Goal: Task Accomplishment & Management: Manage account settings

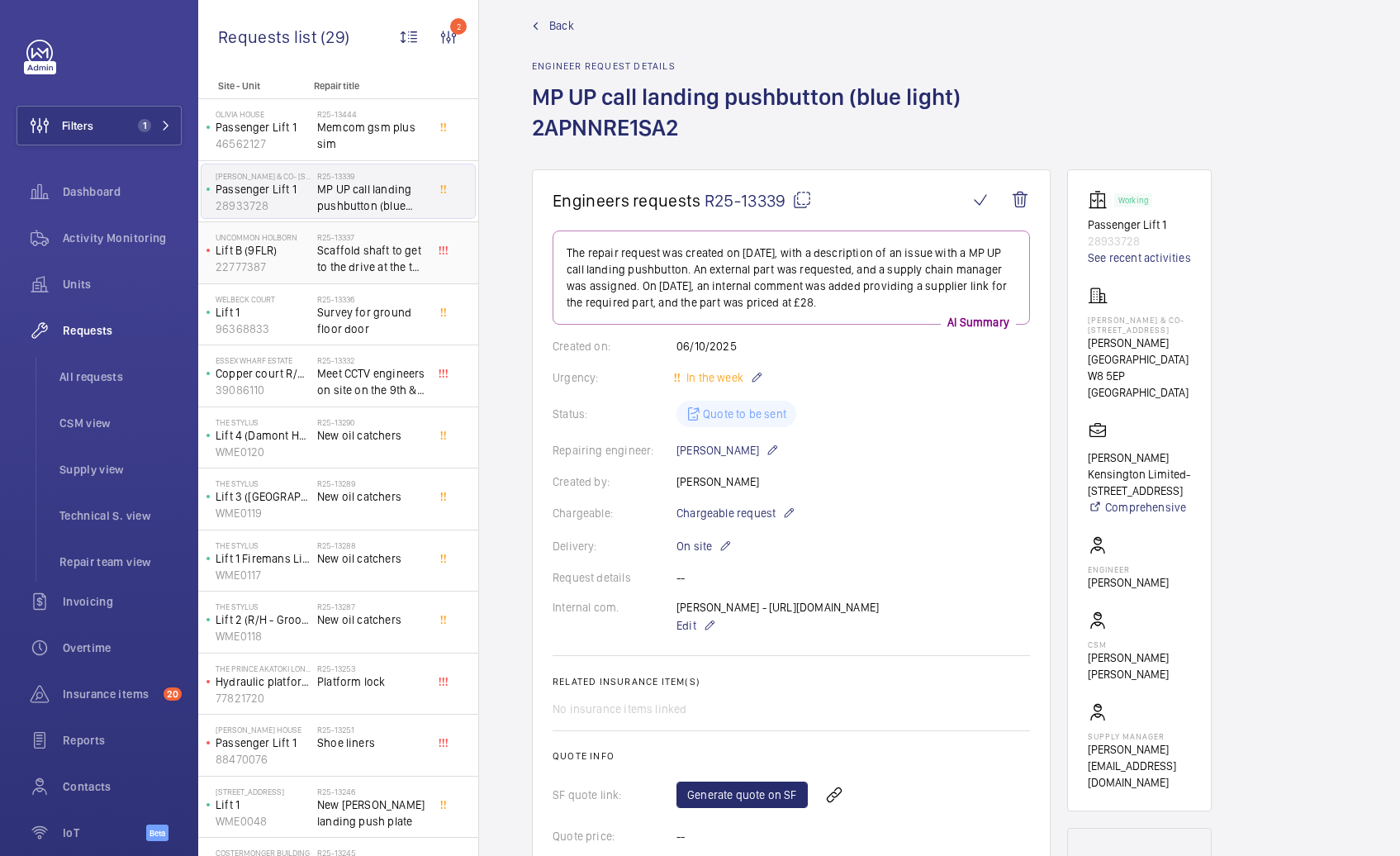
scroll to position [23, 0]
click at [101, 382] on span "All requests" at bounding box center [121, 376] width 122 height 17
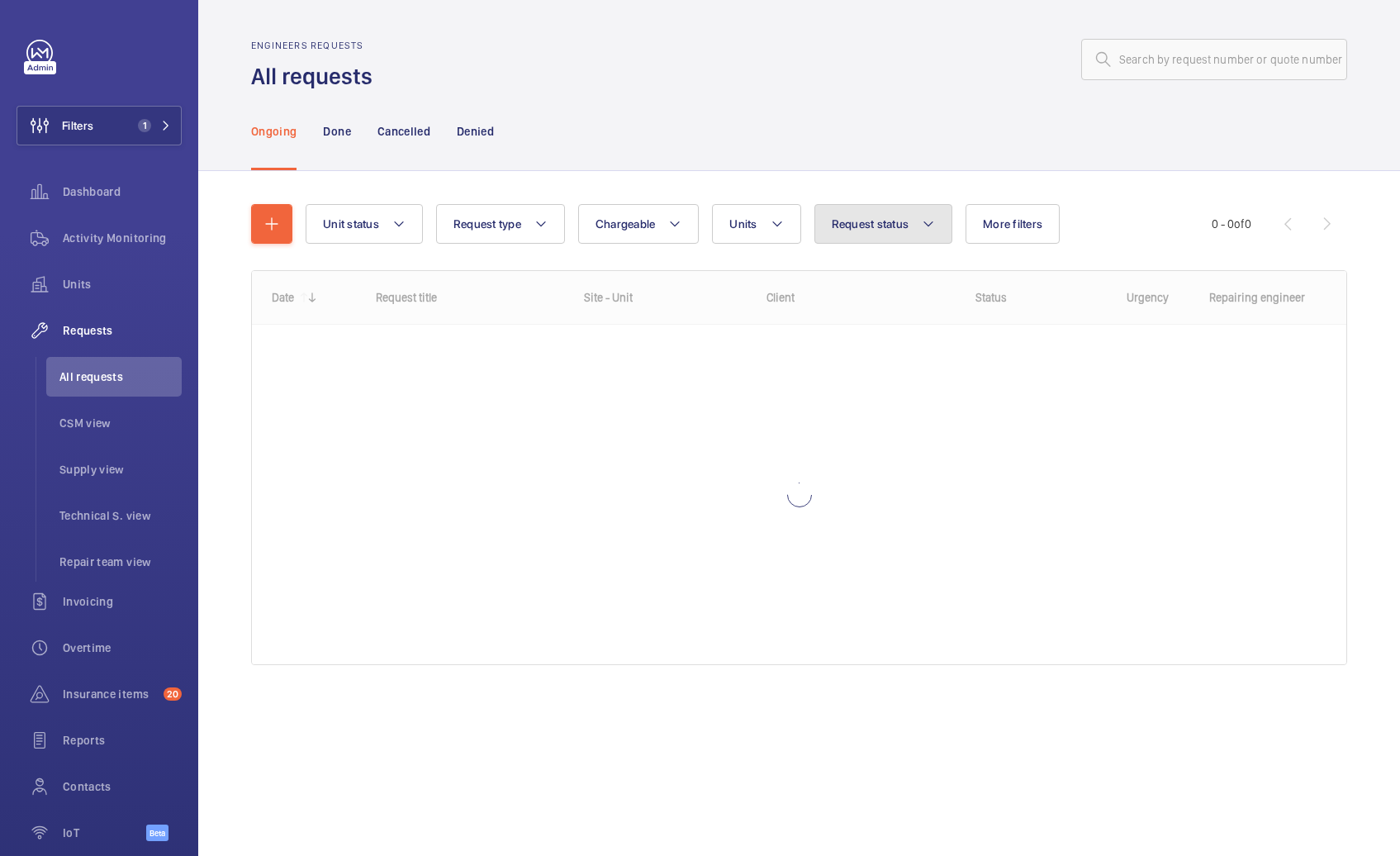
click at [874, 227] on span "Request status" at bounding box center [870, 224] width 78 height 13
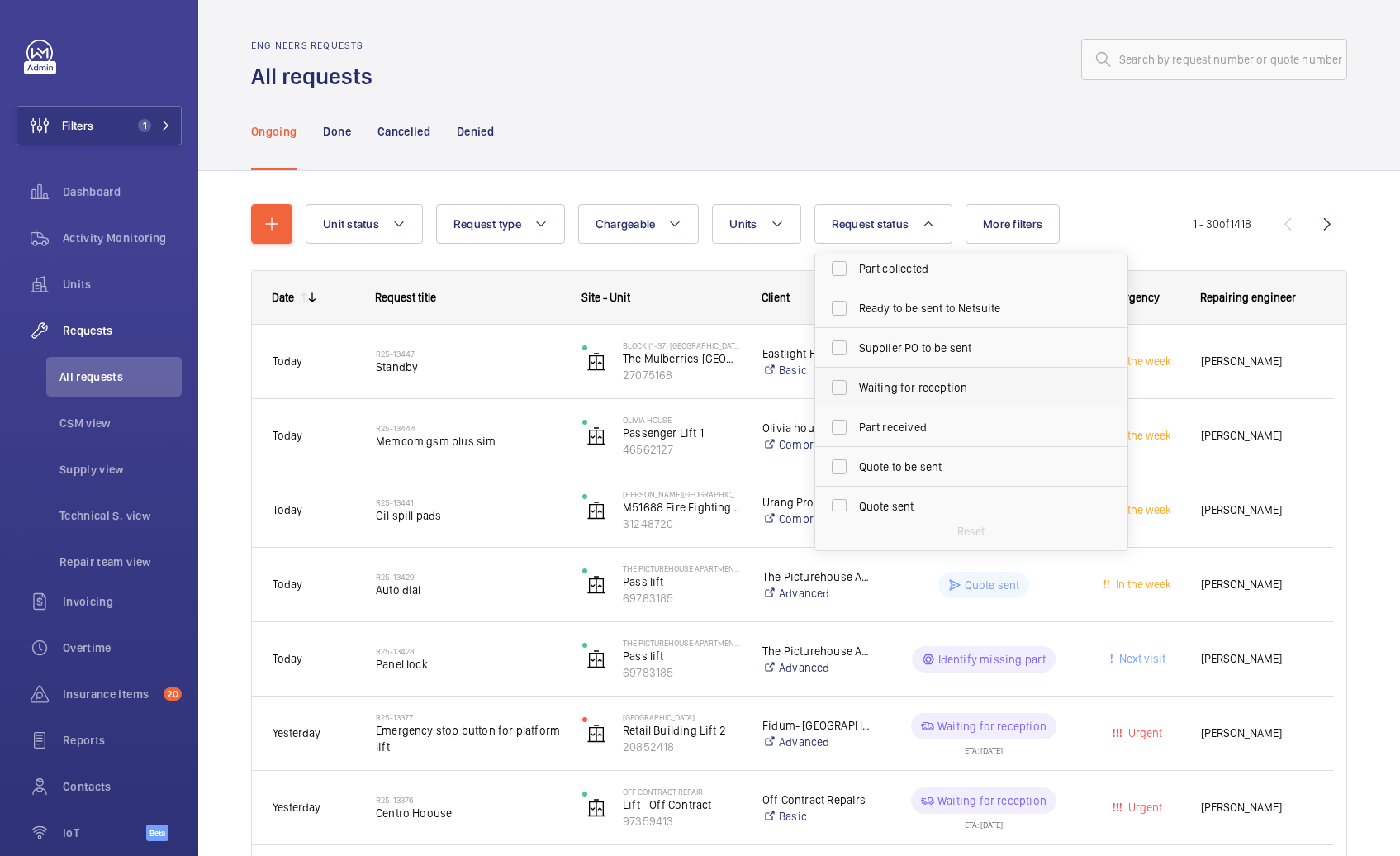
scroll to position [143, 0]
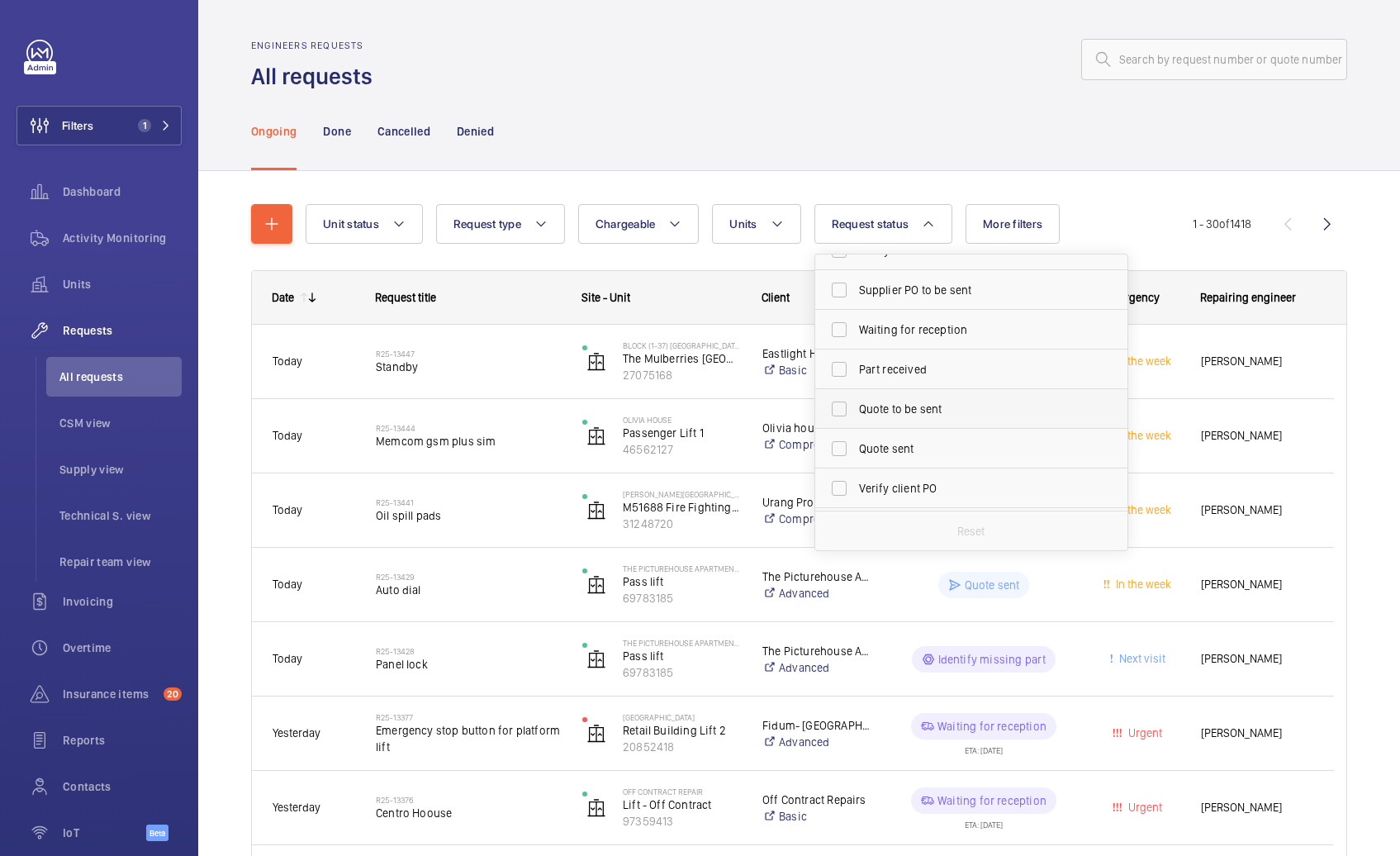
click at [905, 412] on span "Quote to be sent" at bounding box center [972, 409] width 227 height 17
click at [856, 412] on input "Quote to be sent" at bounding box center [838, 408] width 33 height 33
checkbox input "true"
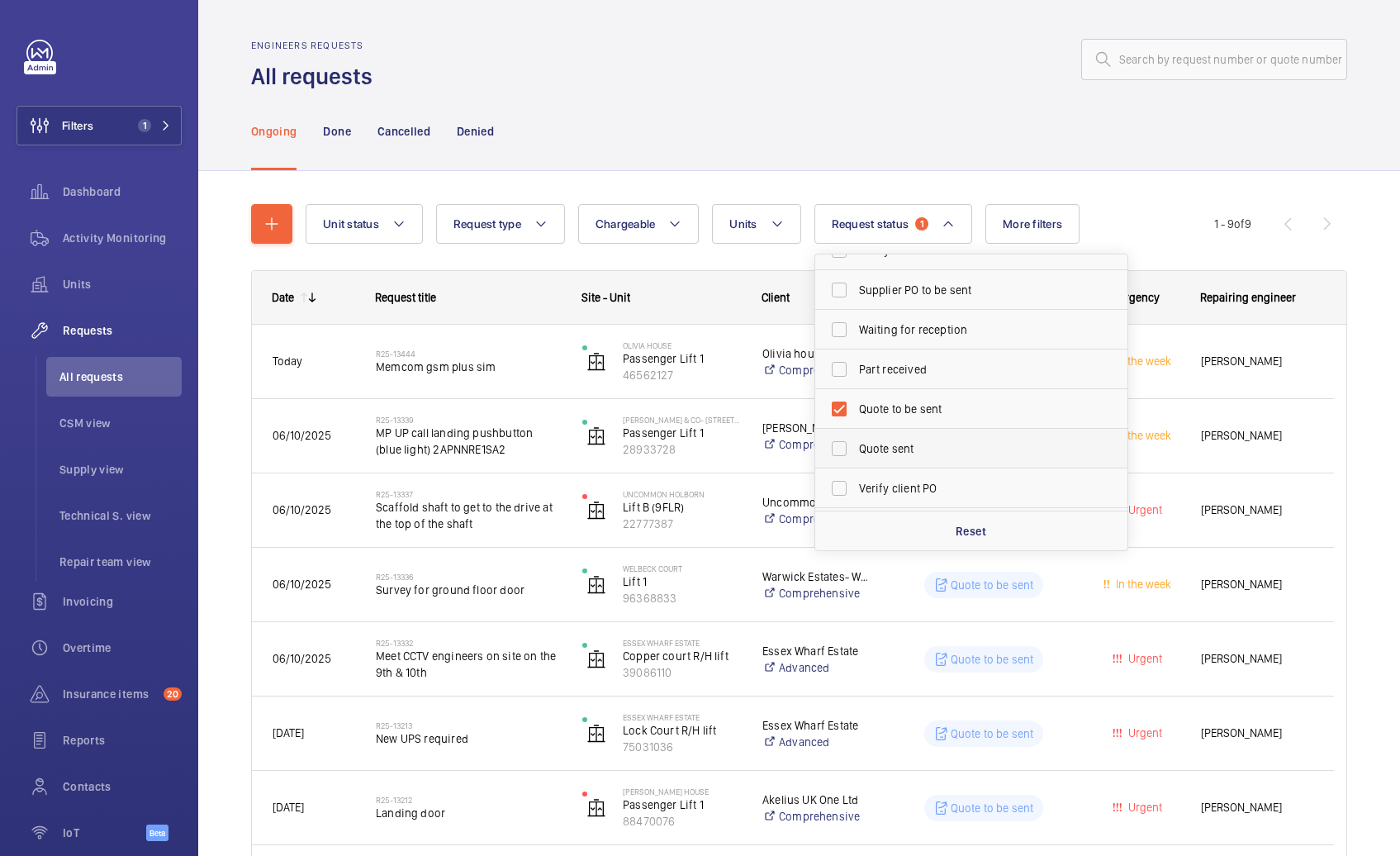
click at [901, 442] on span "Quote sent" at bounding box center [972, 449] width 227 height 17
click at [856, 442] on input "Quote sent" at bounding box center [838, 448] width 33 height 33
checkbox input "true"
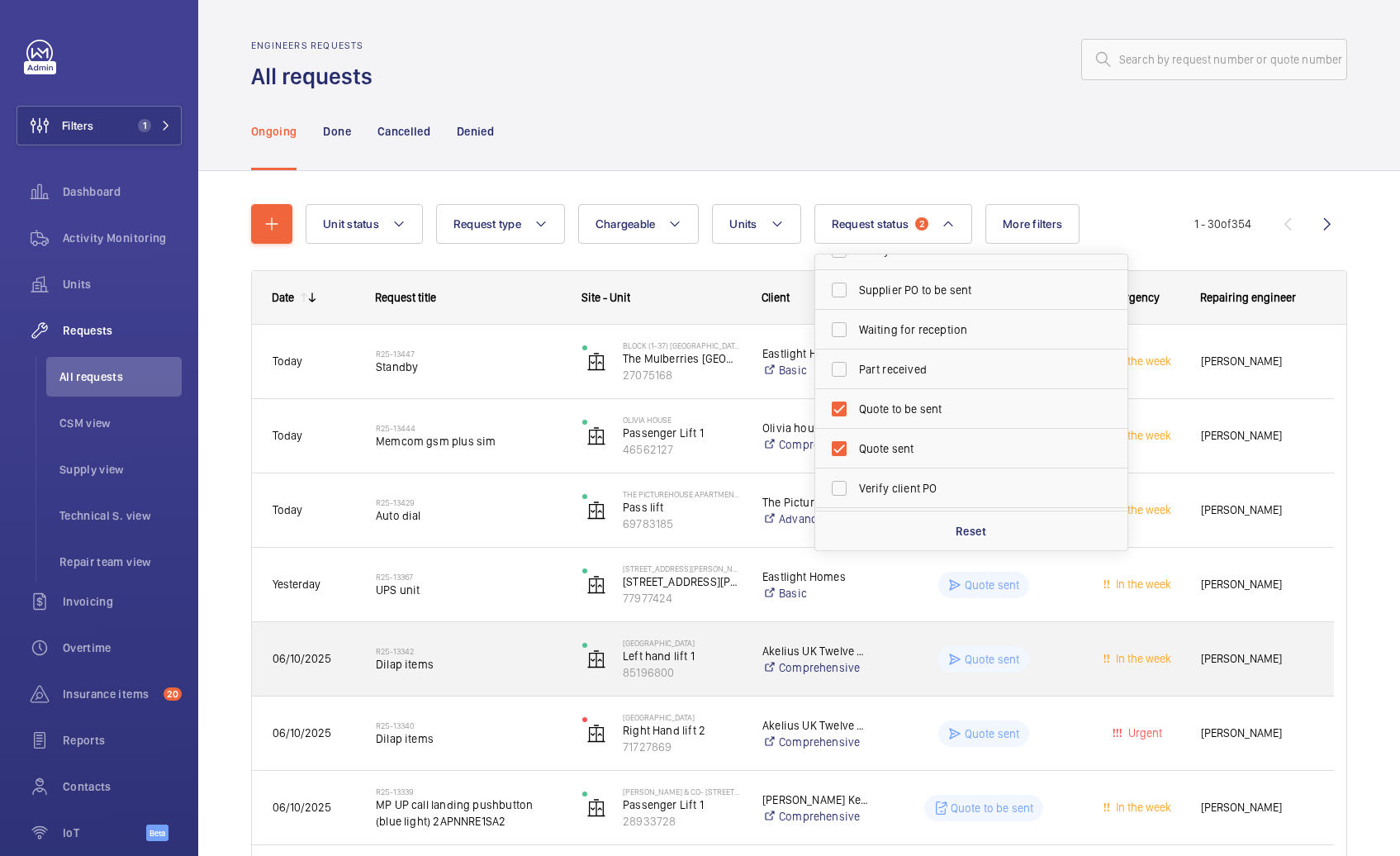
click at [520, 667] on span "Dilap items" at bounding box center [468, 664] width 185 height 17
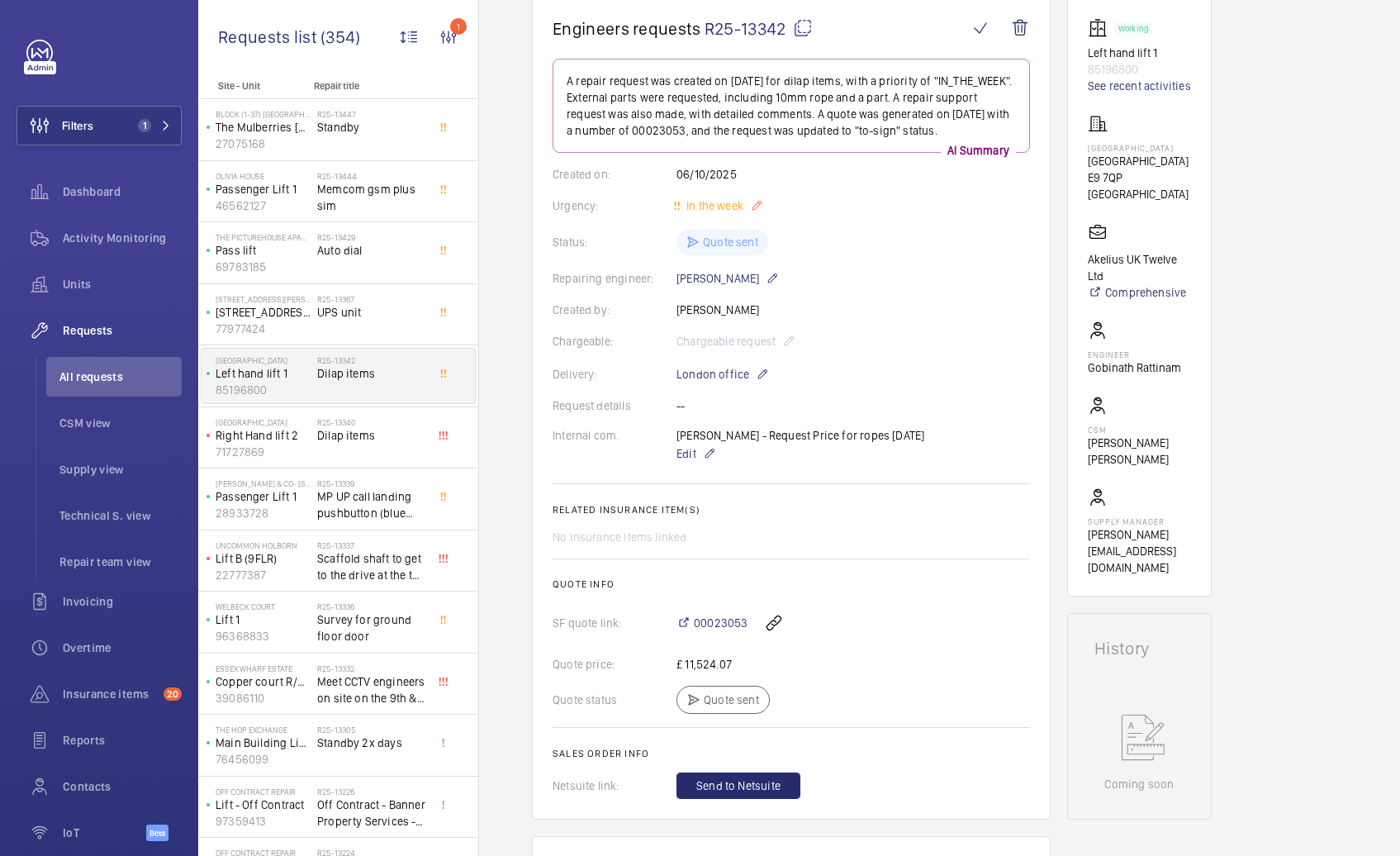
scroll to position [166, 0]
click at [377, 438] on span "Dilap items" at bounding box center [371, 435] width 109 height 17
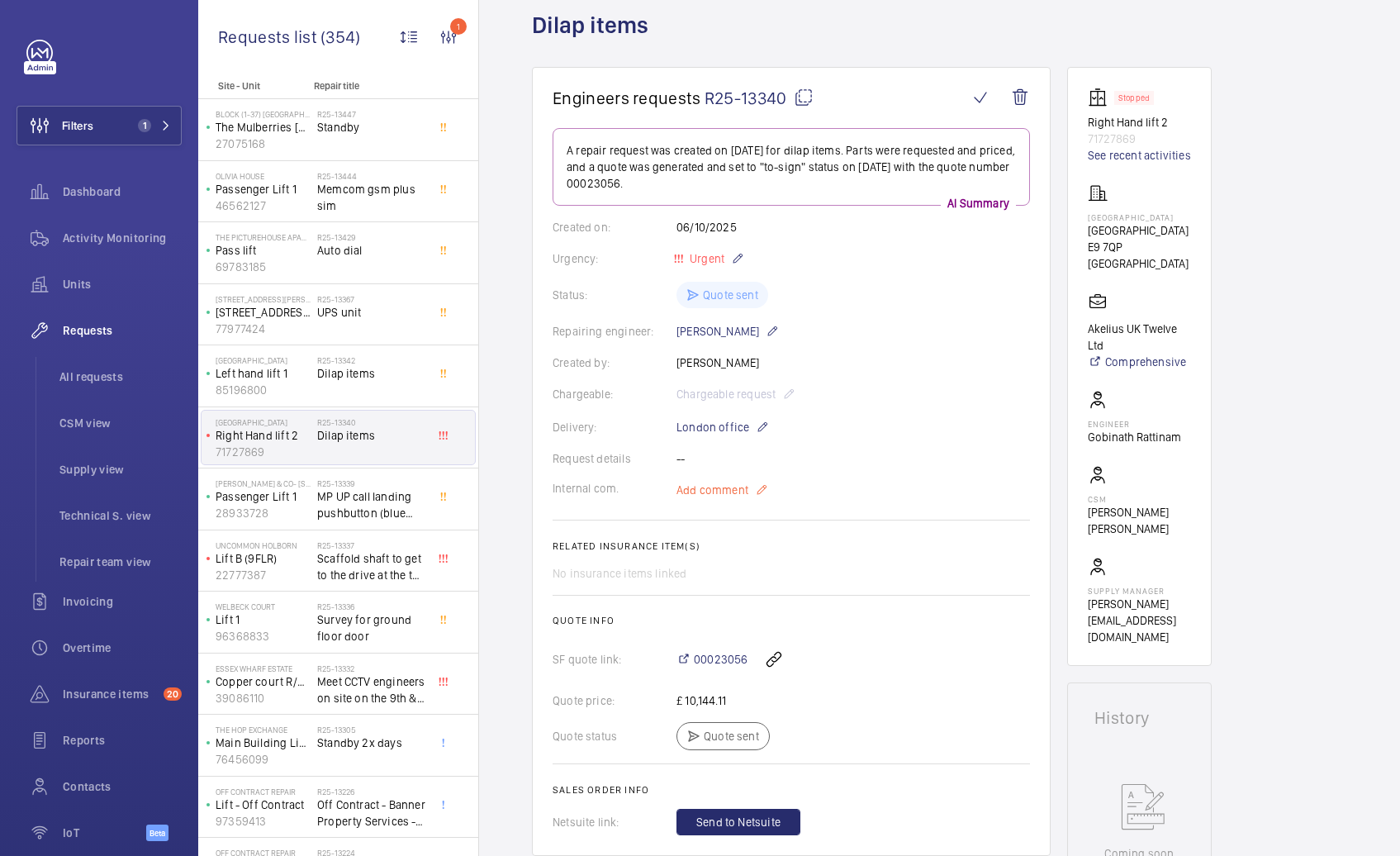
scroll to position [97, 0]
click at [748, 488] on p "Add comment" at bounding box center [739, 486] width 124 height 20
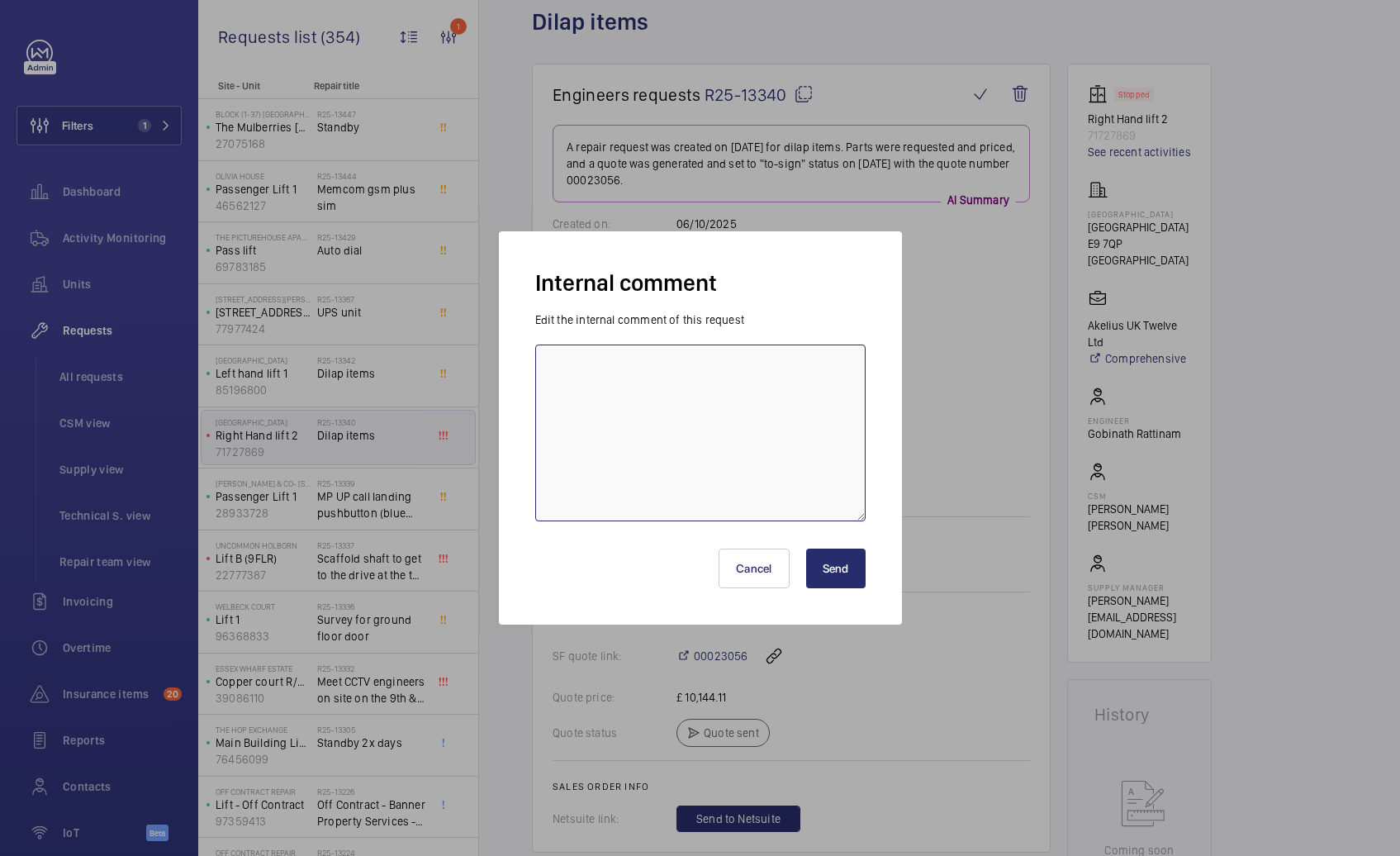
click at [693, 460] on textarea at bounding box center [700, 433] width 330 height 177
paste textarea "Q00023069 - R25-13340 - Tudor Grove - Akelius UK Twelve Ltd - Dilapidations: SL…"
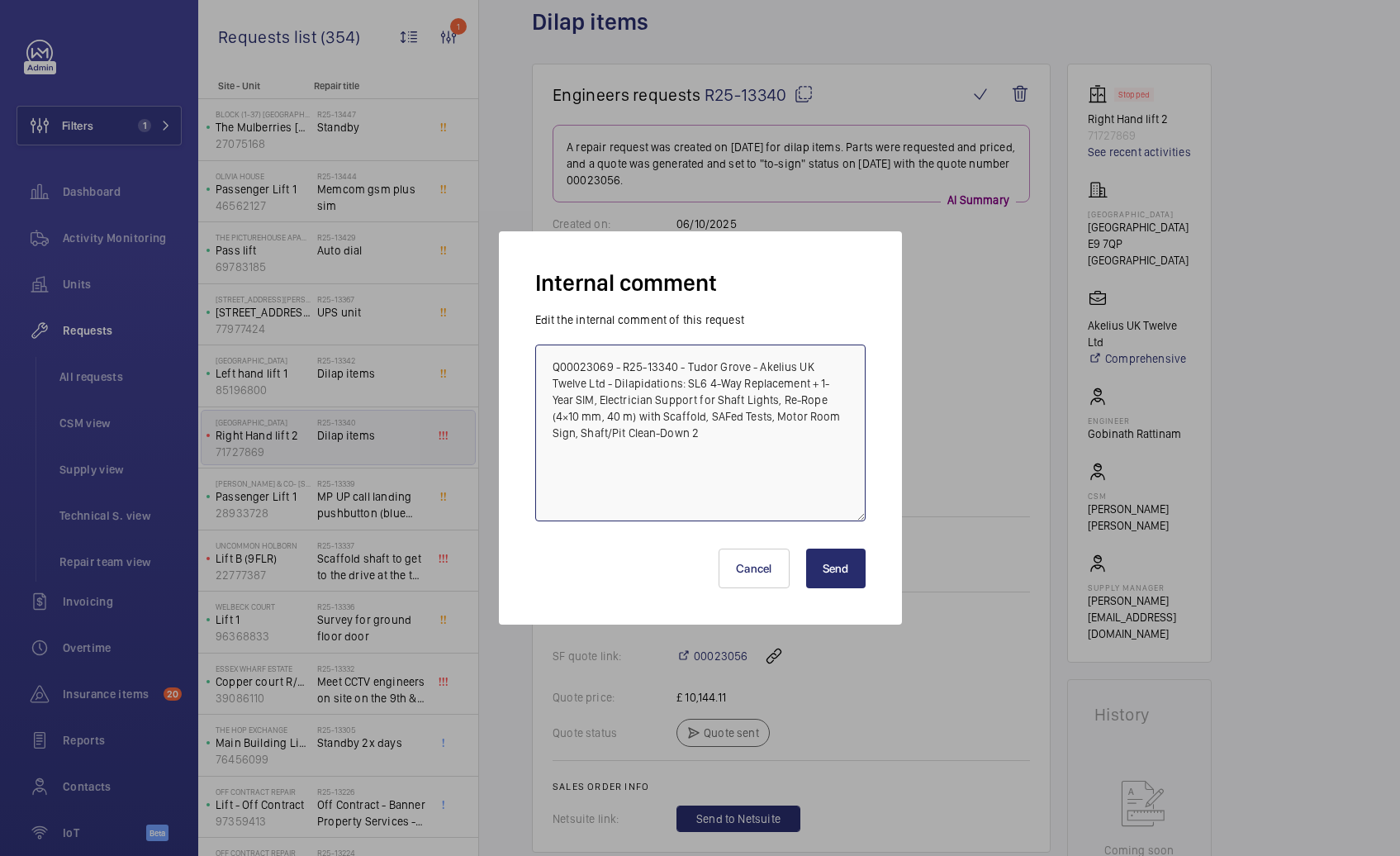
paste textarea "[URL][DOMAIN_NAME]"
click at [549, 361] on textarea "Q00023069 - R25-13340 - Tudor Grove - Akelius UK Twelve Ltd - Dilapidations: SL…" at bounding box center [700, 433] width 330 height 177
type textarea "Problem with salesforce - Q00023069 - R25-13340 - Tudor Grove - Akelius UK Twel…"
click at [814, 573] on button "Send" at bounding box center [835, 568] width 60 height 39
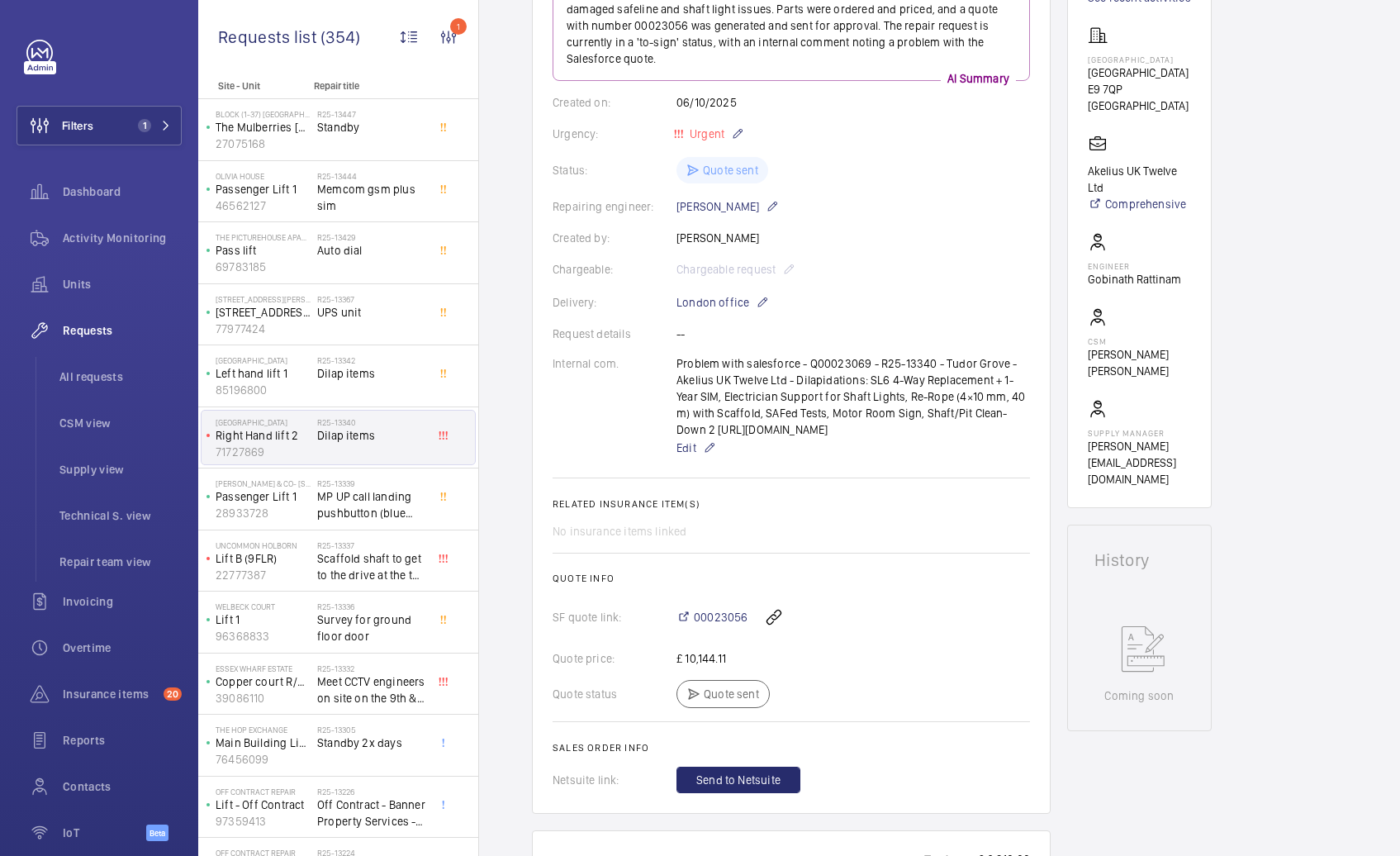
scroll to position [288, 0]
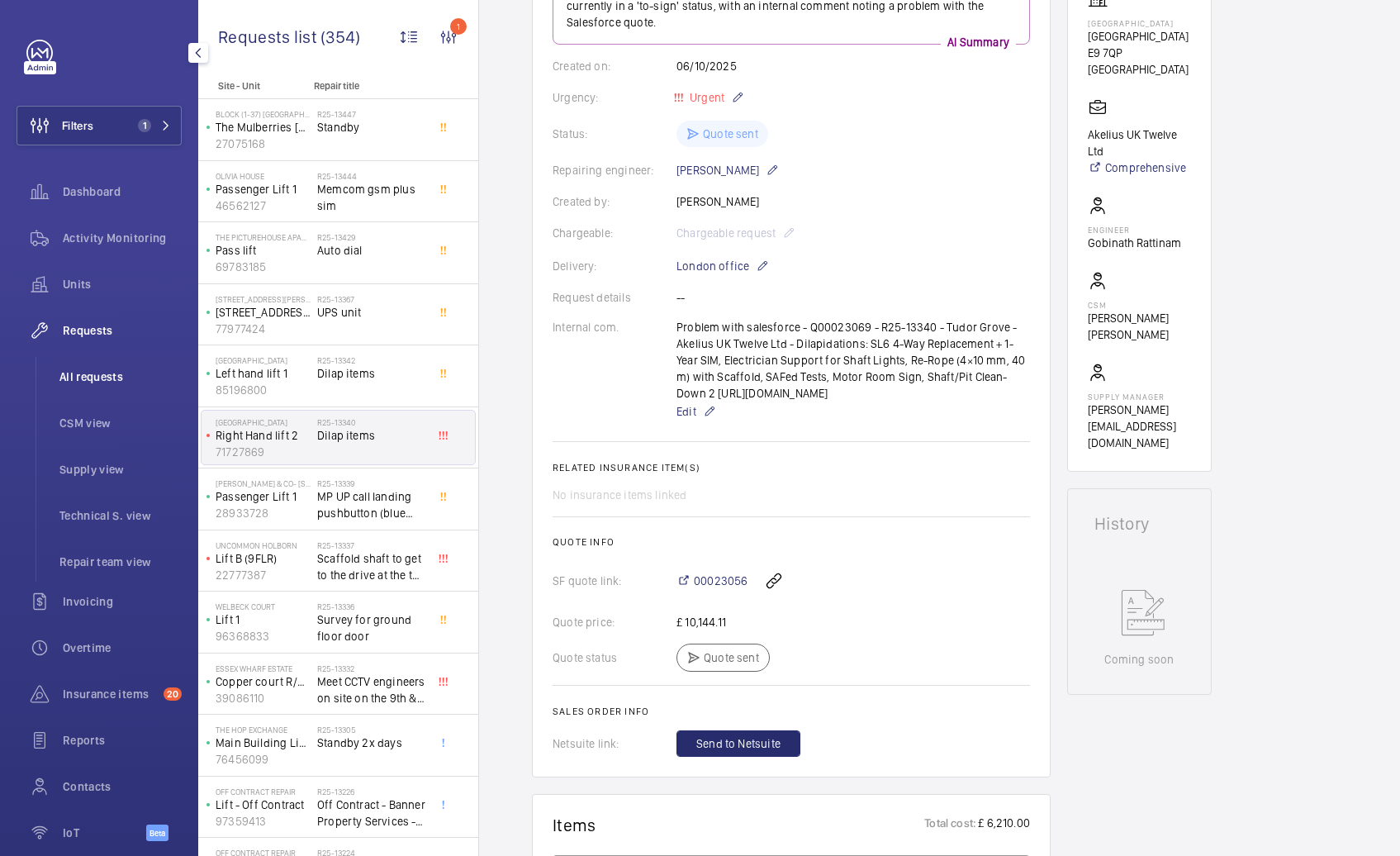
click at [94, 383] on span "All requests" at bounding box center [121, 376] width 122 height 17
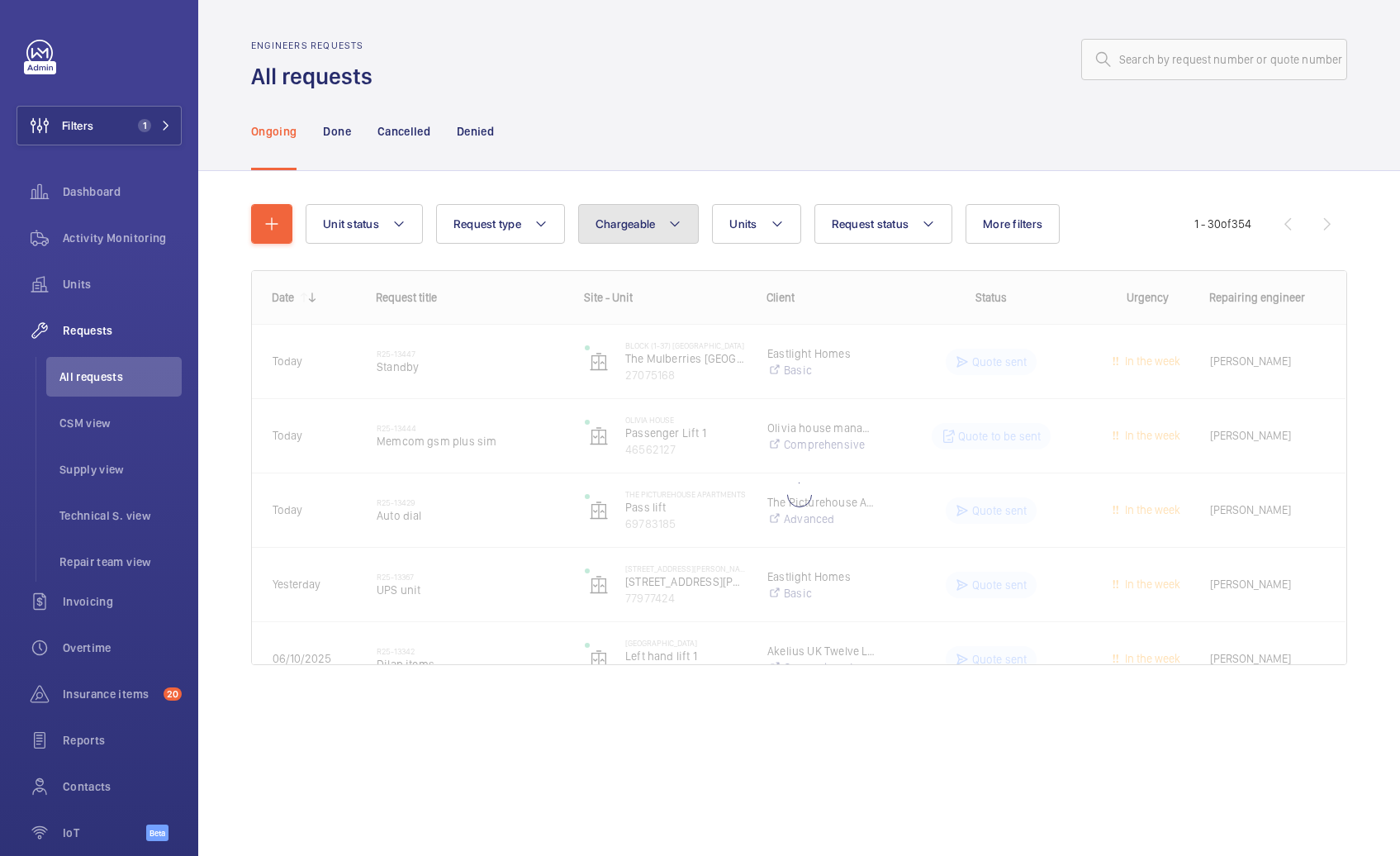
click at [625, 224] on span "Chargeable" at bounding box center [625, 224] width 60 height 13
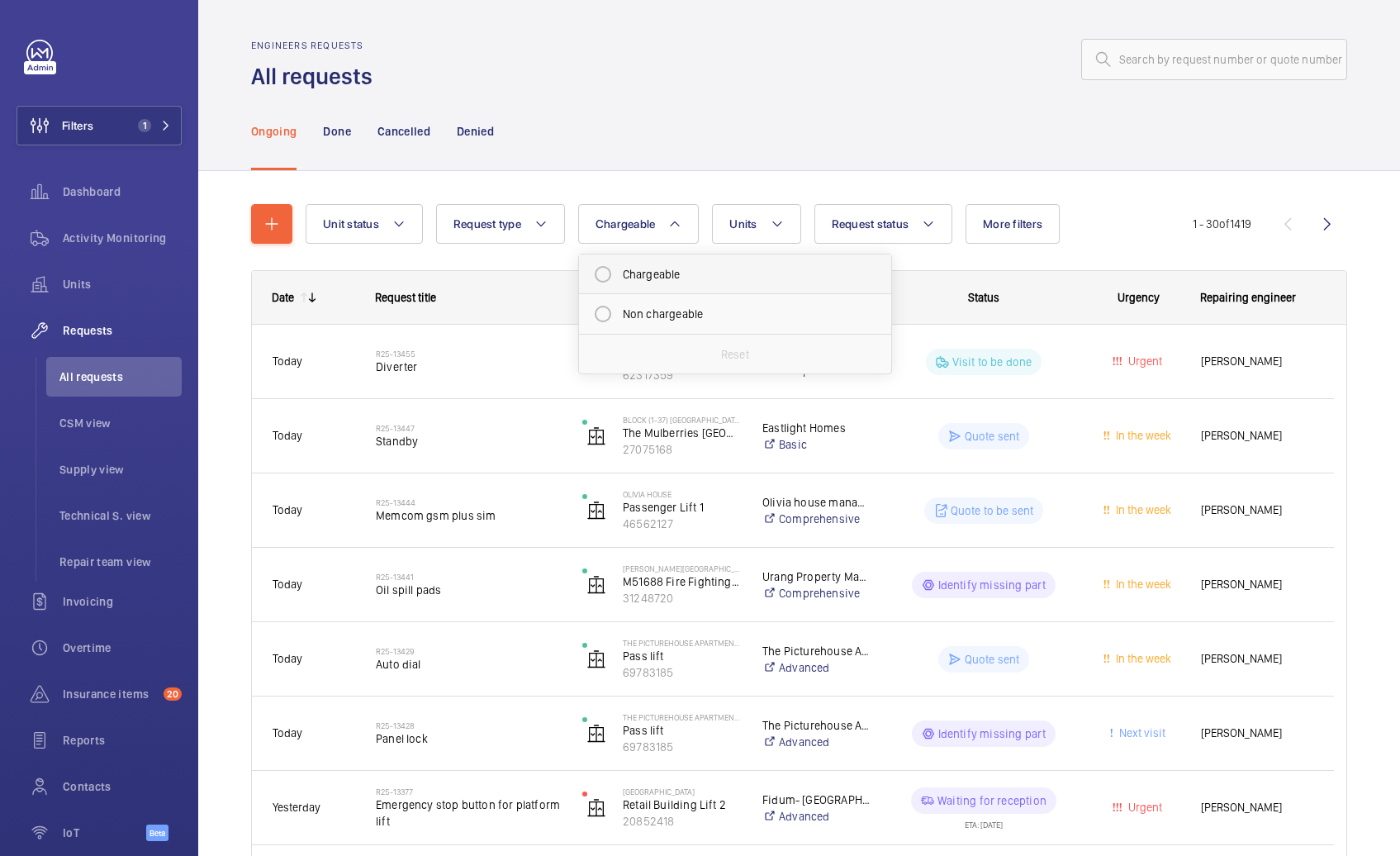
click at [664, 283] on mat-radio-button "Chargeable" at bounding box center [734, 273] width 298 height 33
radio input "true"
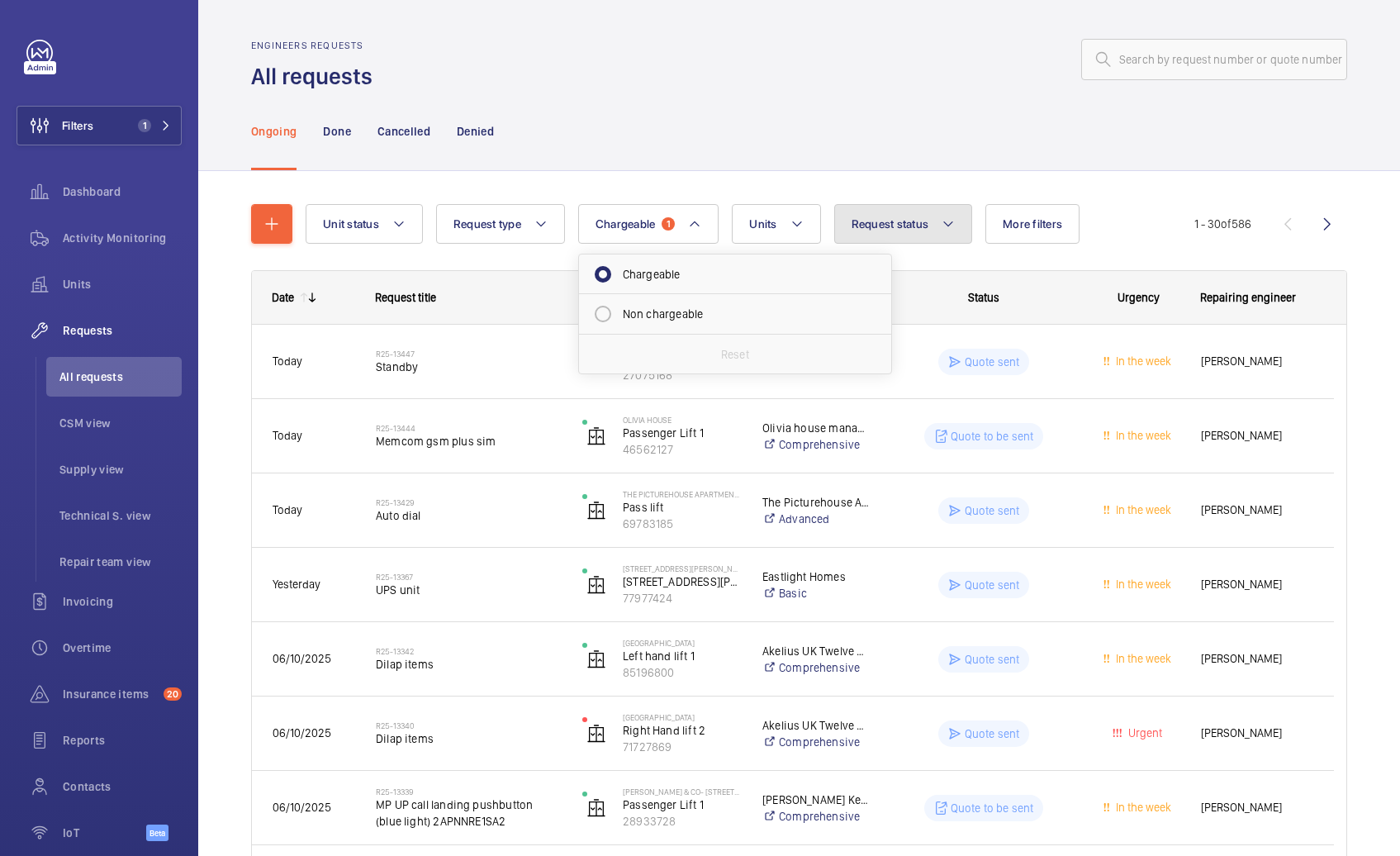
click at [929, 232] on button "Request status" at bounding box center [903, 223] width 138 height 39
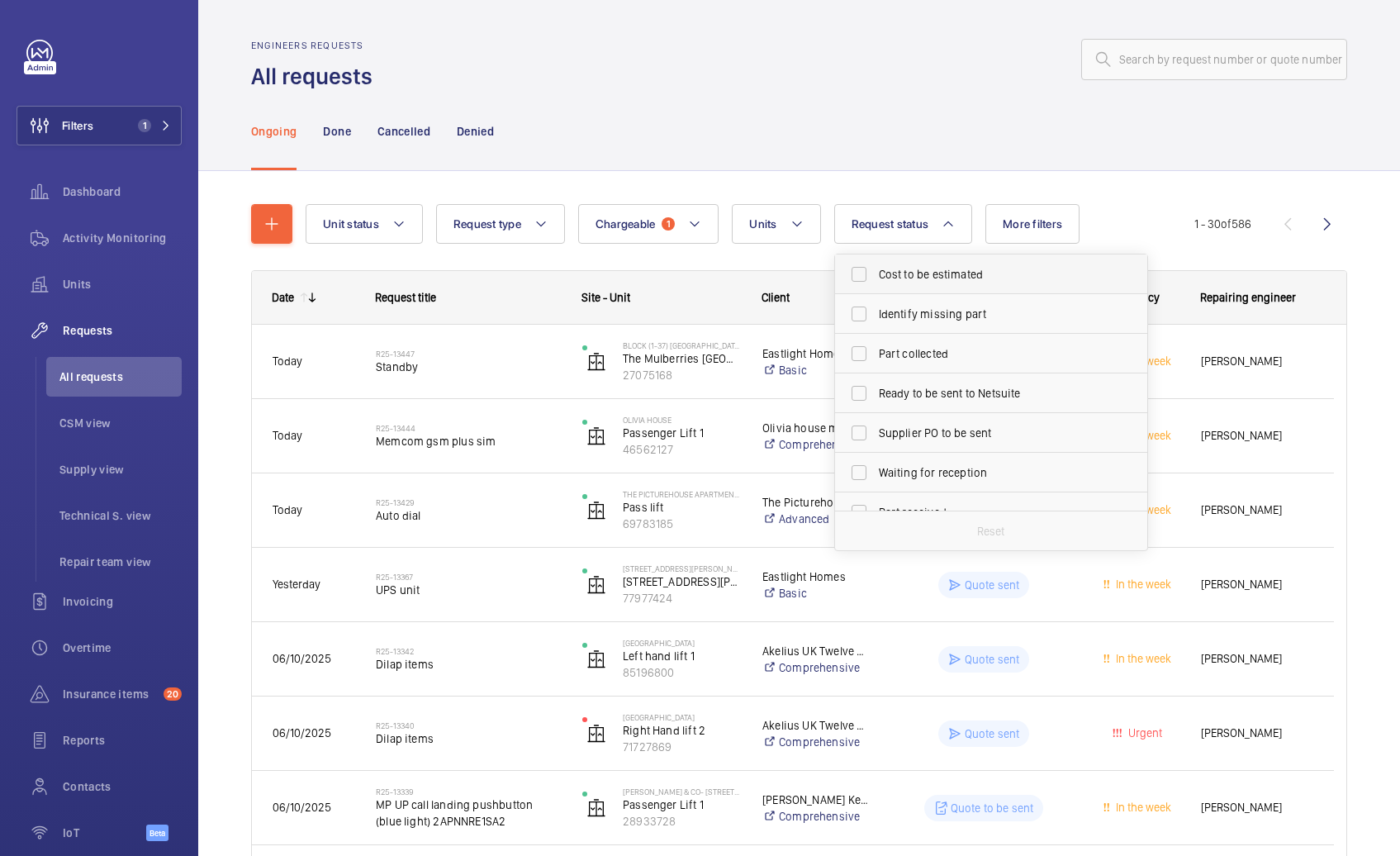
click at [929, 278] on span "Cost to be estimated" at bounding box center [992, 274] width 227 height 17
click at [875, 278] on input "Cost to be estimated" at bounding box center [858, 273] width 33 height 33
checkbox input "true"
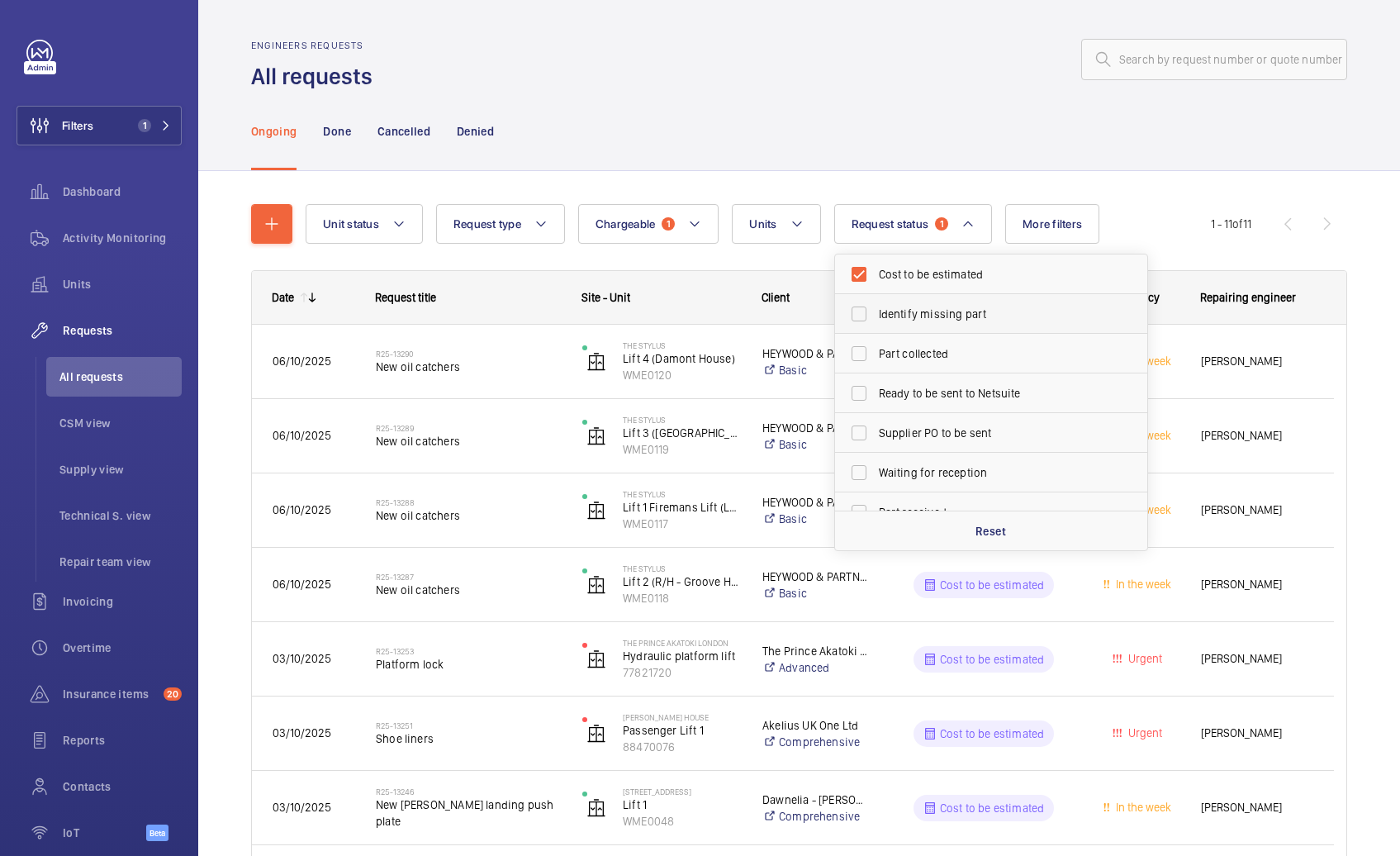
click at [920, 317] on span "Identify missing part" at bounding box center [992, 314] width 227 height 17
click at [875, 317] on input "Identify missing part" at bounding box center [858, 314] width 33 height 33
checkbox input "true"
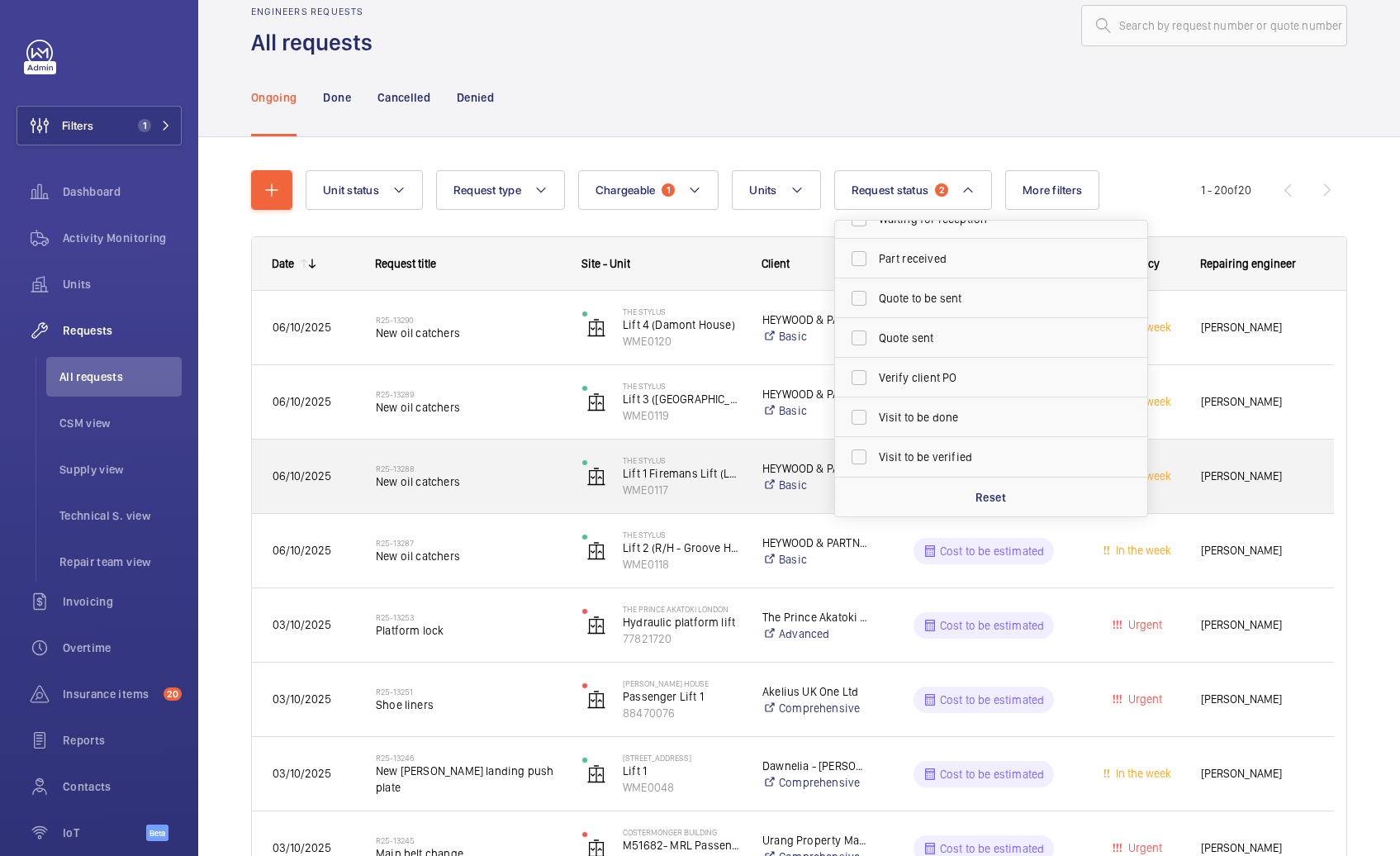
scroll to position [34, 0]
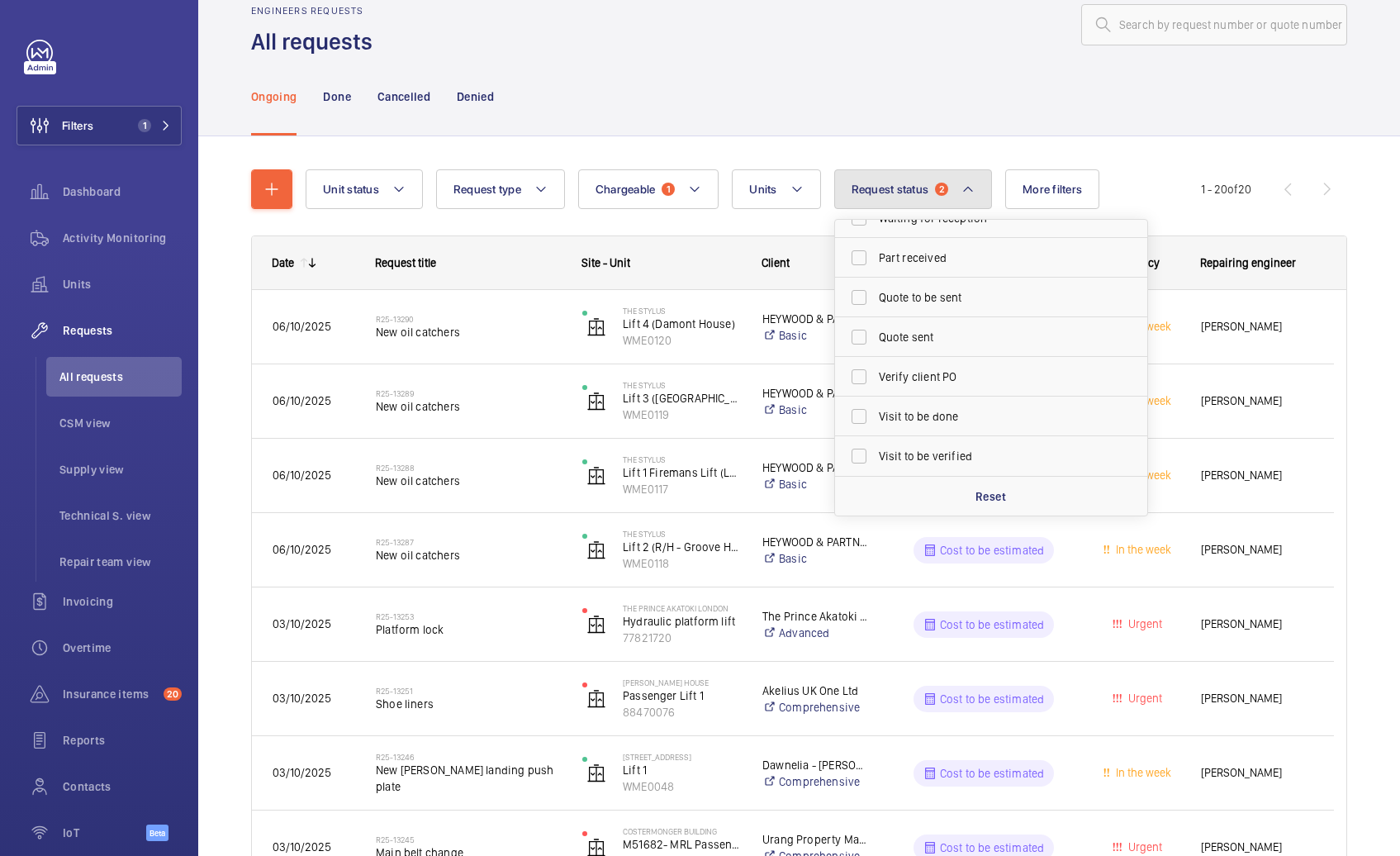
click at [965, 195] on mat-icon at bounding box center [968, 189] width 13 height 20
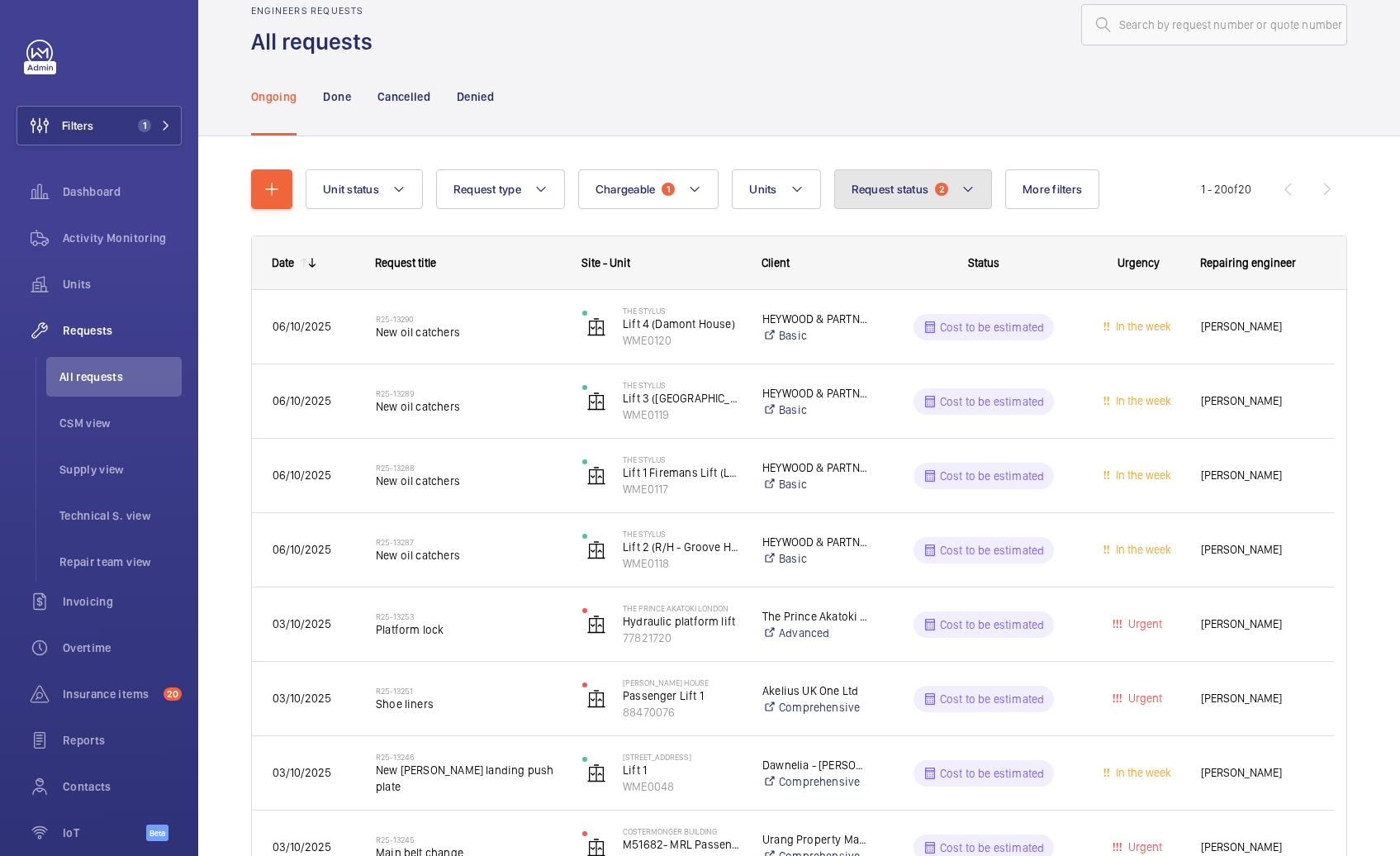
click at [910, 173] on button "Request status 2" at bounding box center [913, 189] width 158 height 39
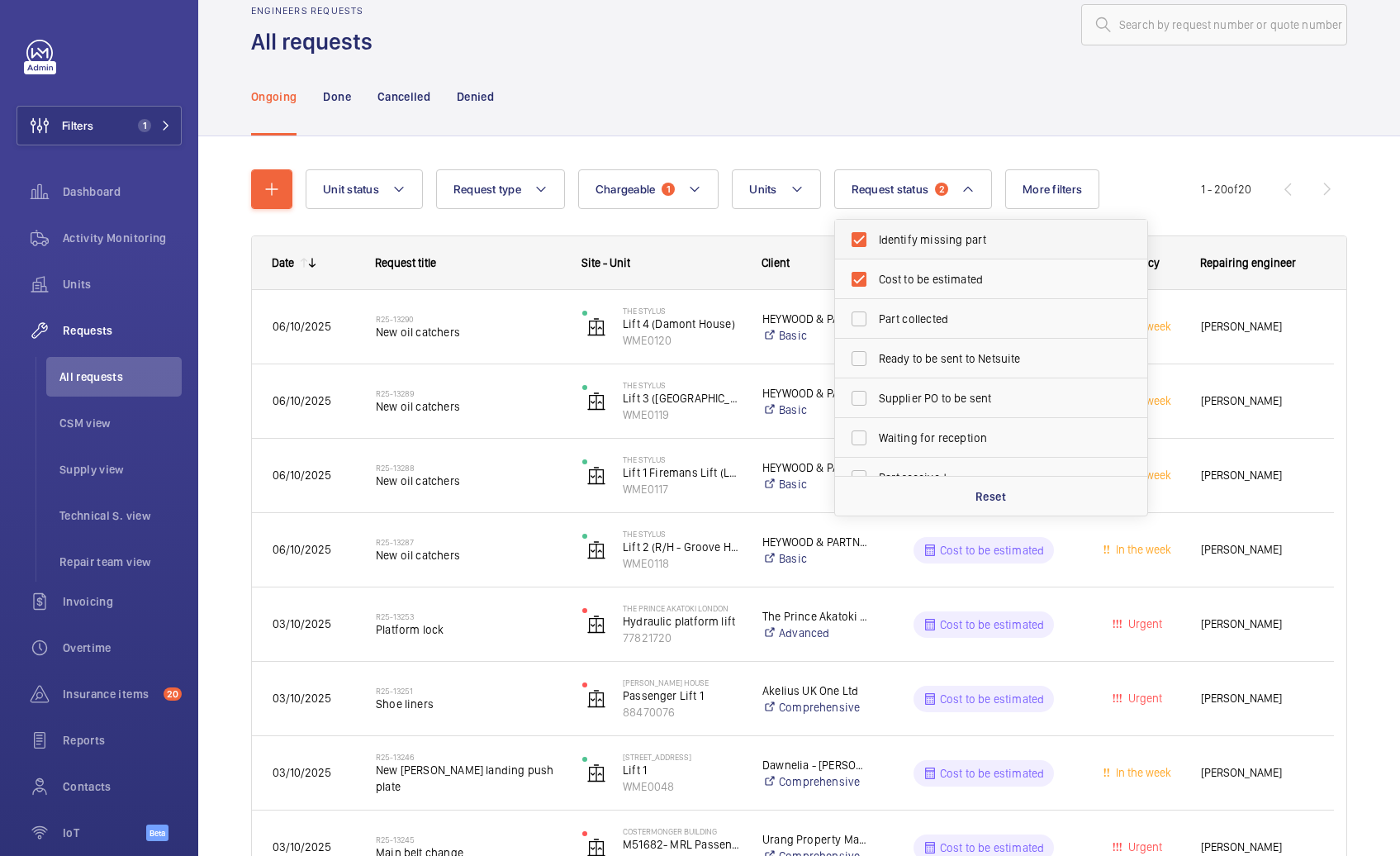
click at [915, 234] on span "Identify missing part" at bounding box center [992, 240] width 227 height 17
click at [875, 234] on input "Identify missing part" at bounding box center [858, 239] width 33 height 33
checkbox input "false"
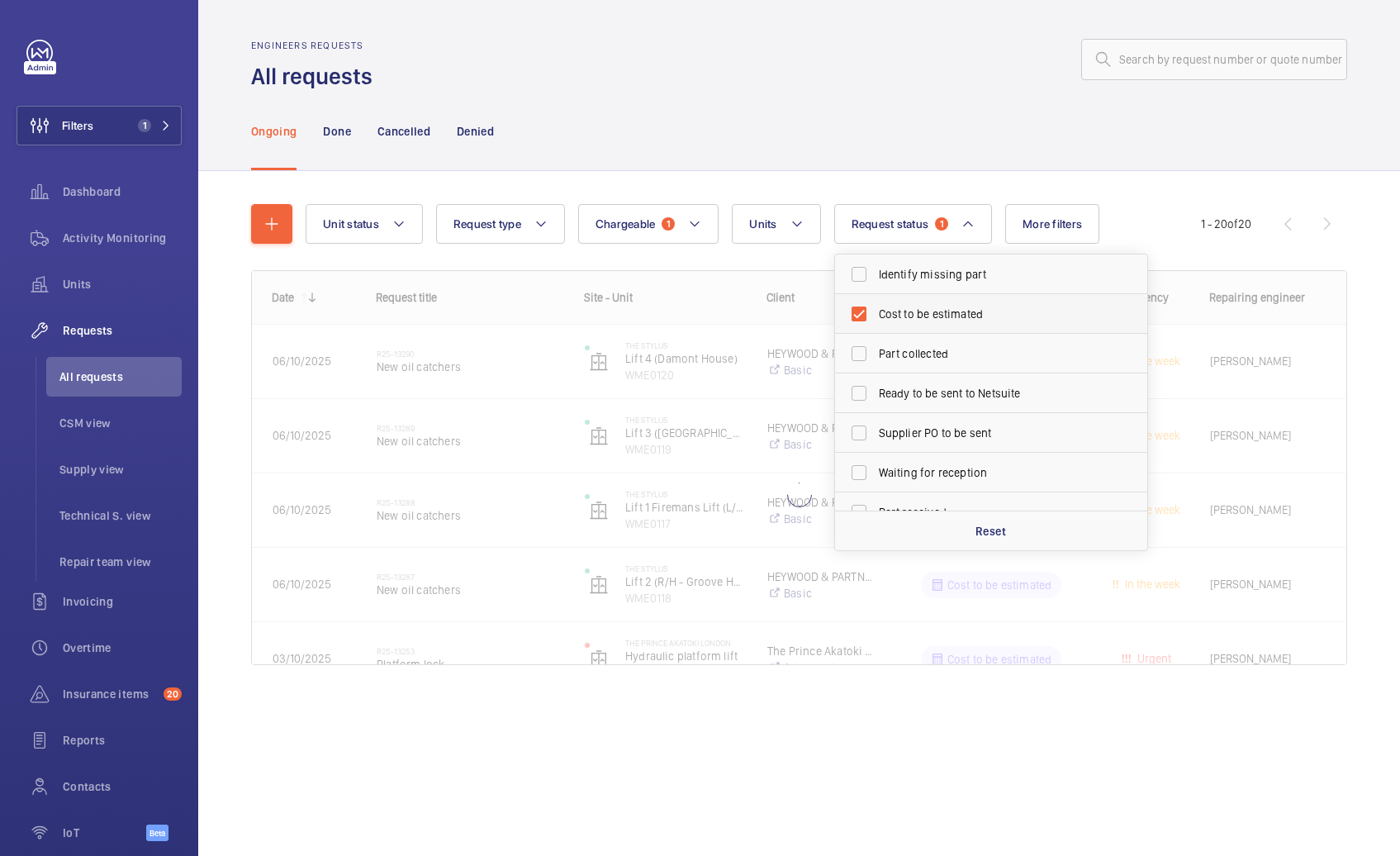
click at [932, 324] on label "Cost to be estimated" at bounding box center [978, 314] width 288 height 39
click at [875, 324] on input "Cost to be estimated" at bounding box center [858, 314] width 33 height 33
checkbox input "false"
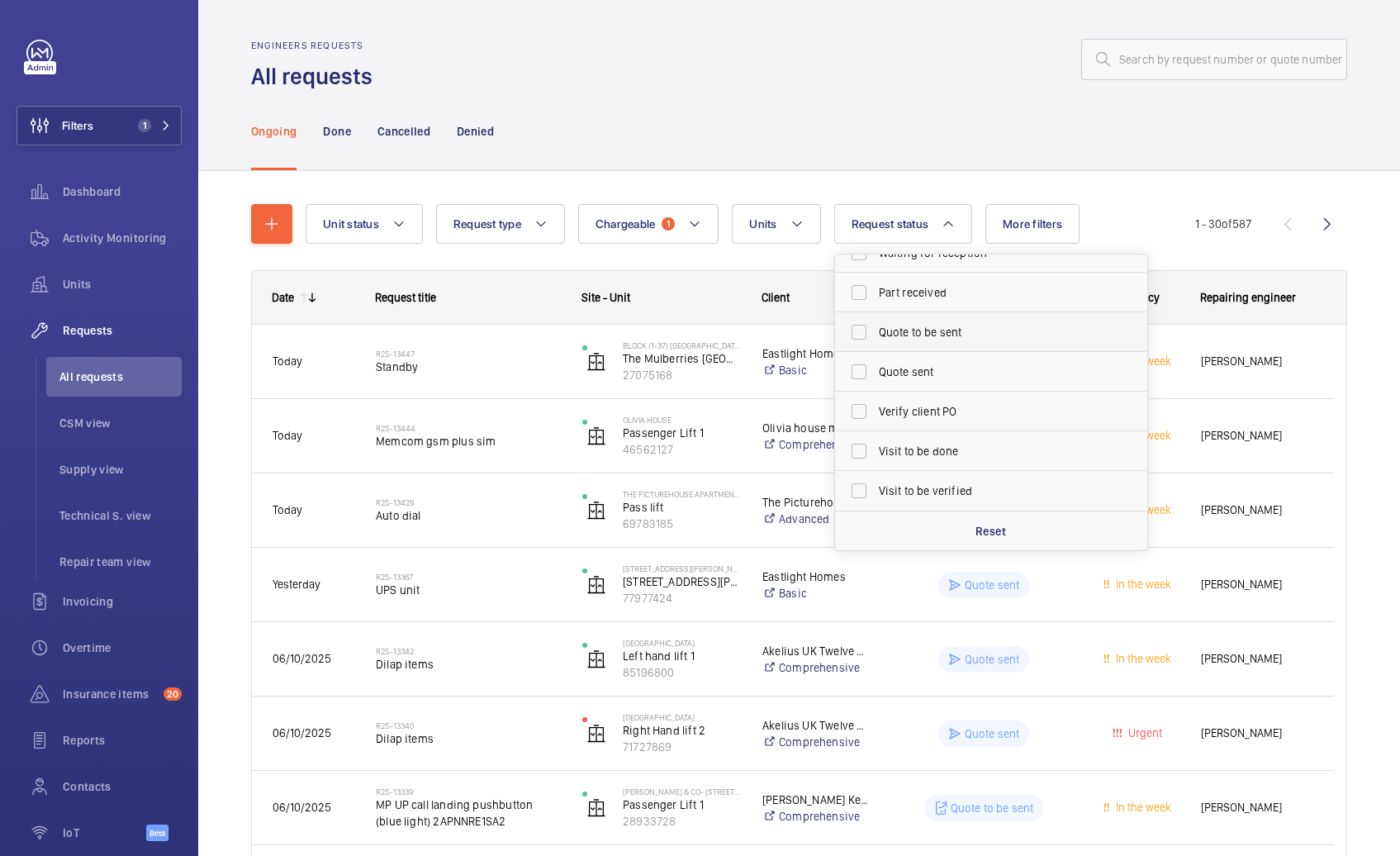
click at [924, 338] on span "Quote to be sent" at bounding box center [992, 332] width 227 height 17
click at [875, 338] on input "Quote to be sent" at bounding box center [858, 331] width 33 height 33
checkbox input "true"
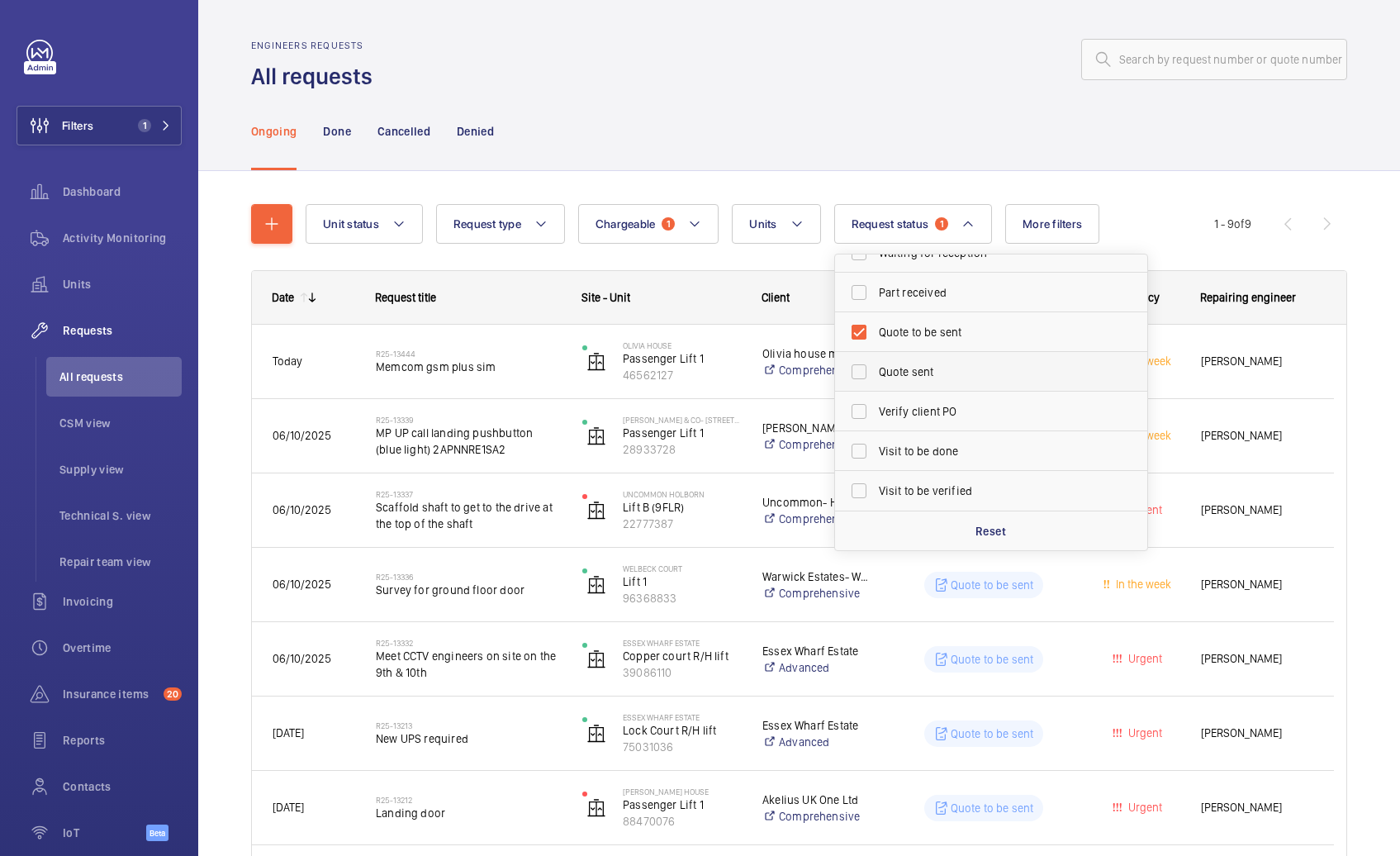
click at [941, 366] on span "Quote sent" at bounding box center [992, 371] width 227 height 17
click at [875, 366] on input "Quote sent" at bounding box center [858, 371] width 33 height 33
checkbox input "true"
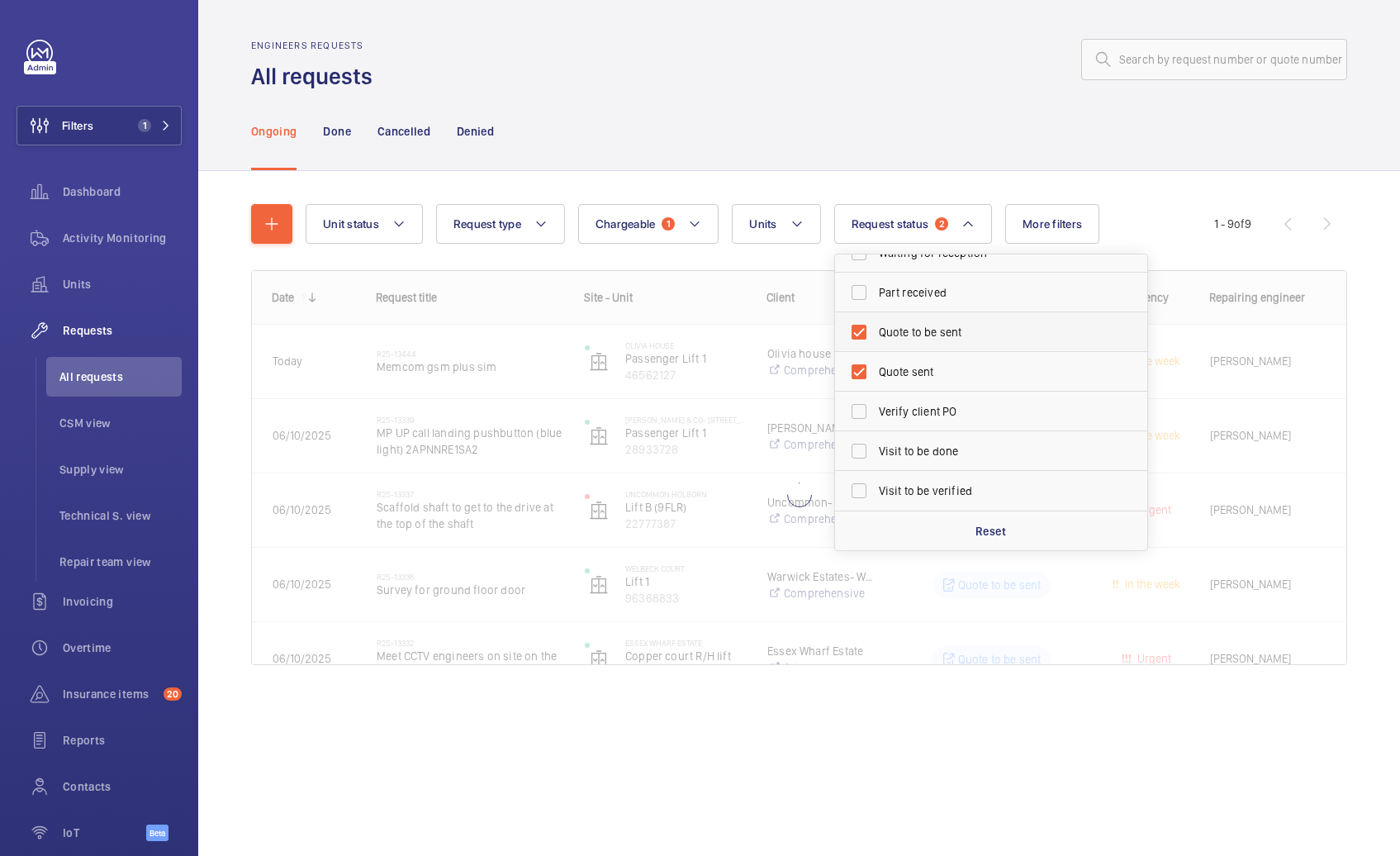
click at [932, 324] on span "Quote to be sent" at bounding box center [992, 332] width 227 height 17
click at [875, 324] on input "Quote to be sent" at bounding box center [858, 331] width 33 height 33
checkbox input "false"
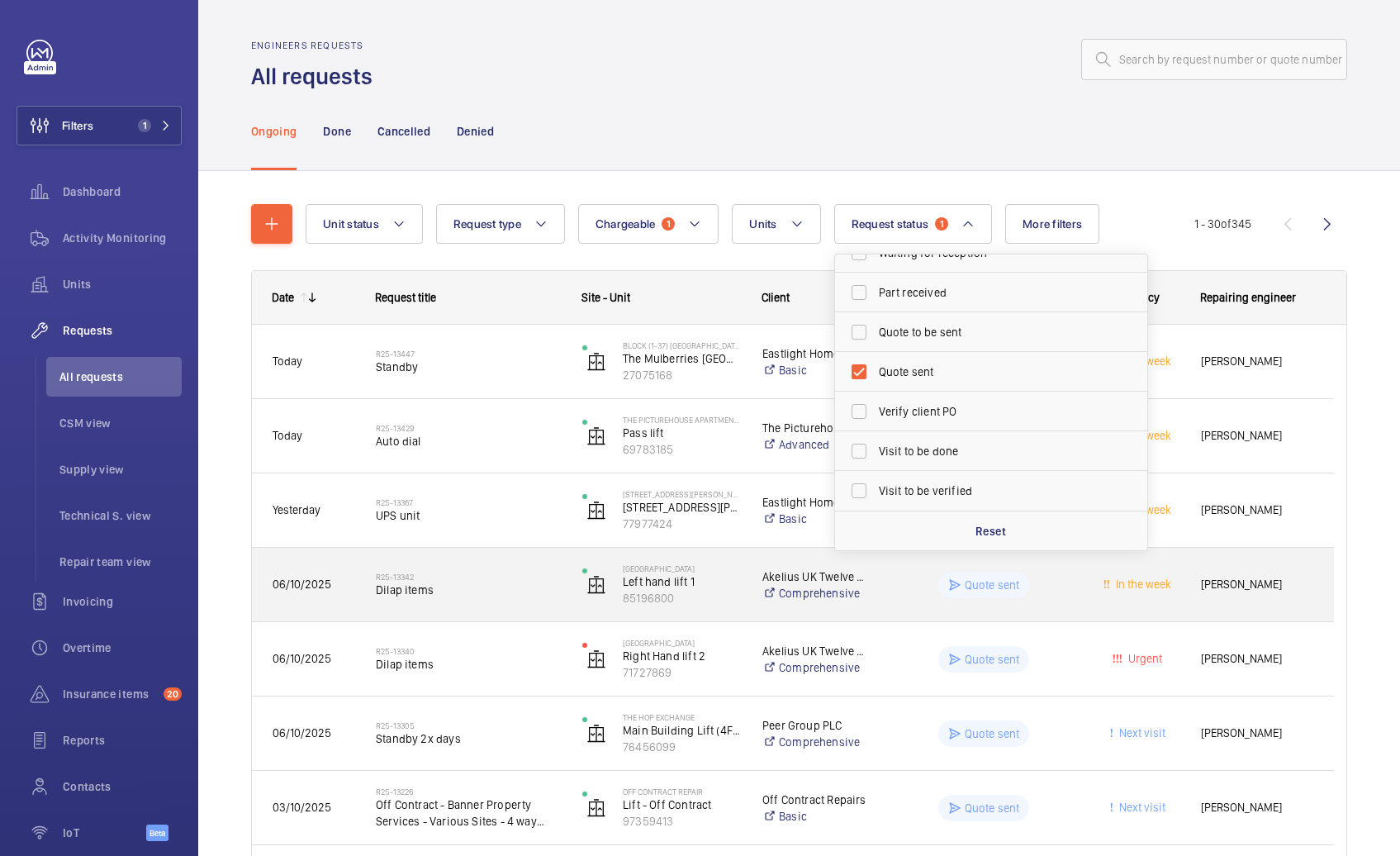
click at [495, 603] on div "R25-13342 Dilap items" at bounding box center [468, 584] width 185 height 48
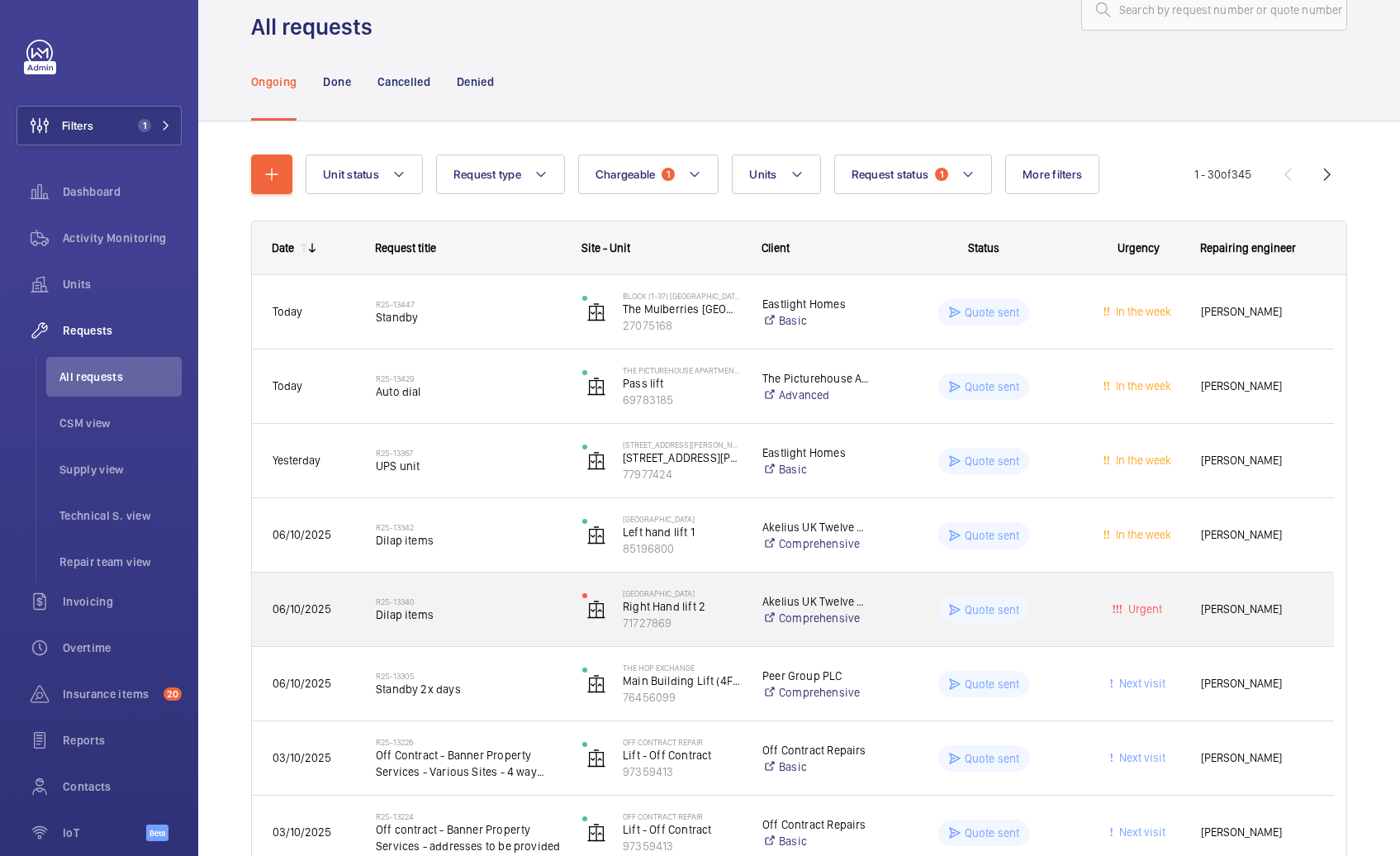
scroll to position [115, 0]
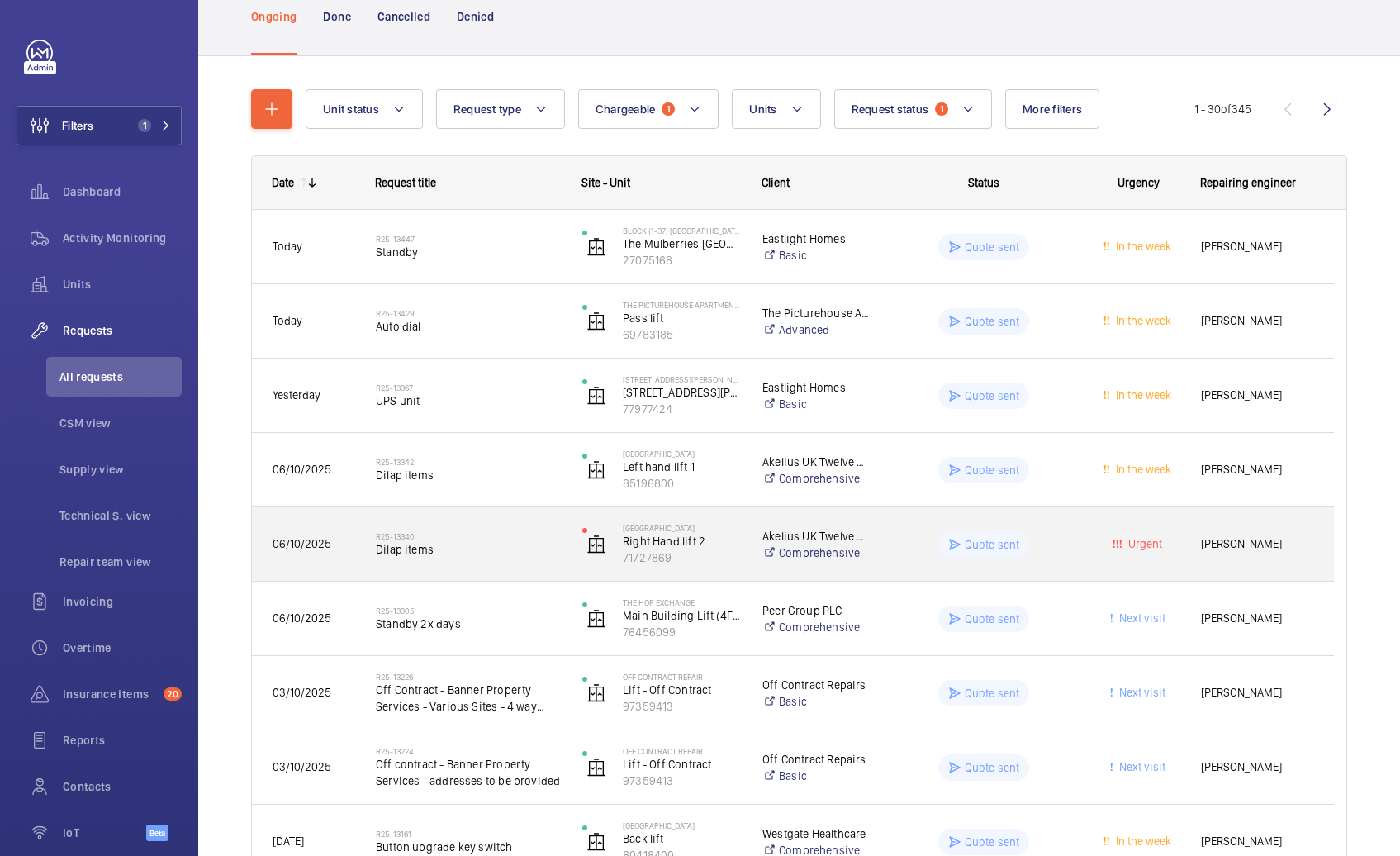
click at [488, 555] on span "Dilap items" at bounding box center [468, 549] width 185 height 17
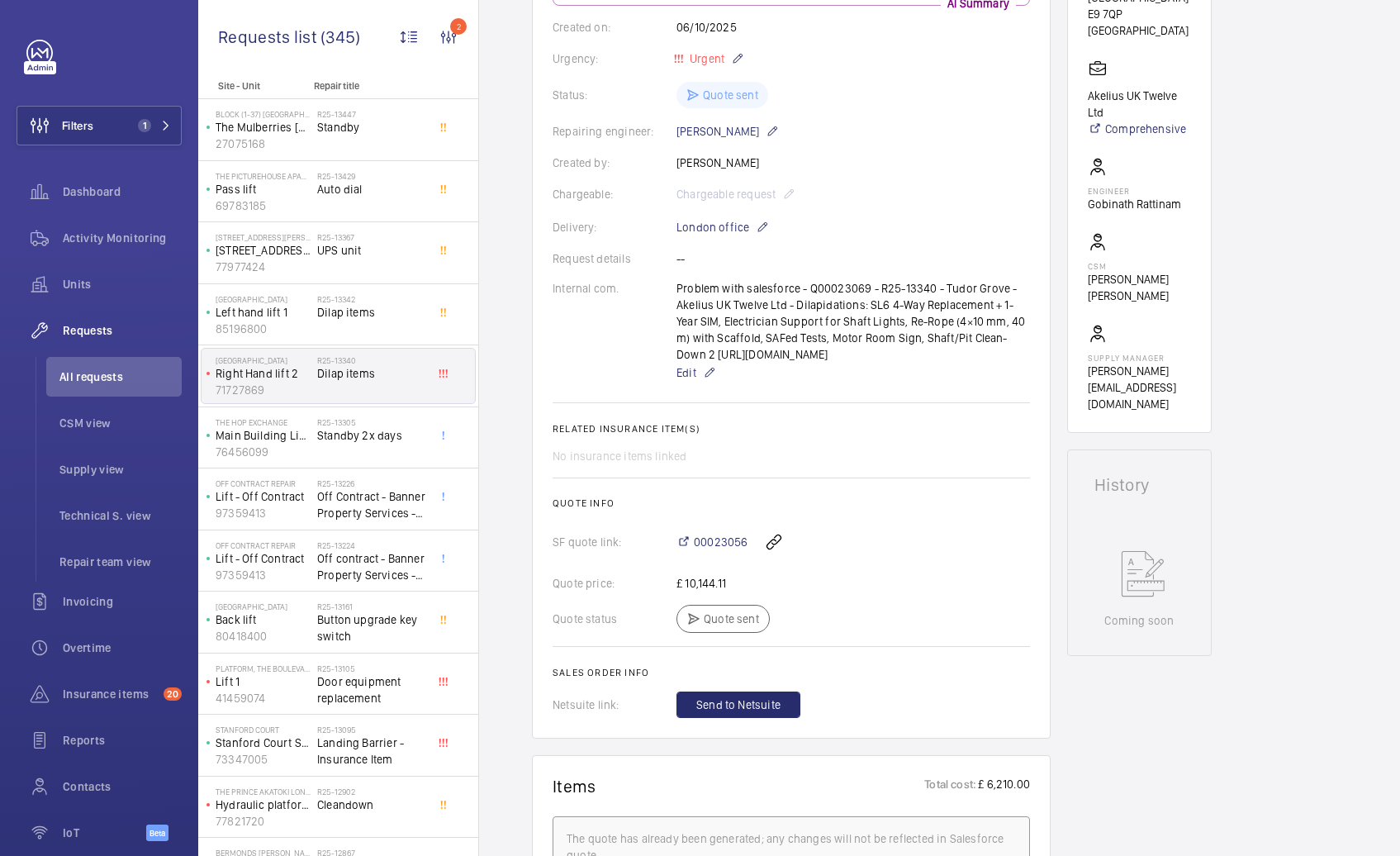
scroll to position [387, 0]
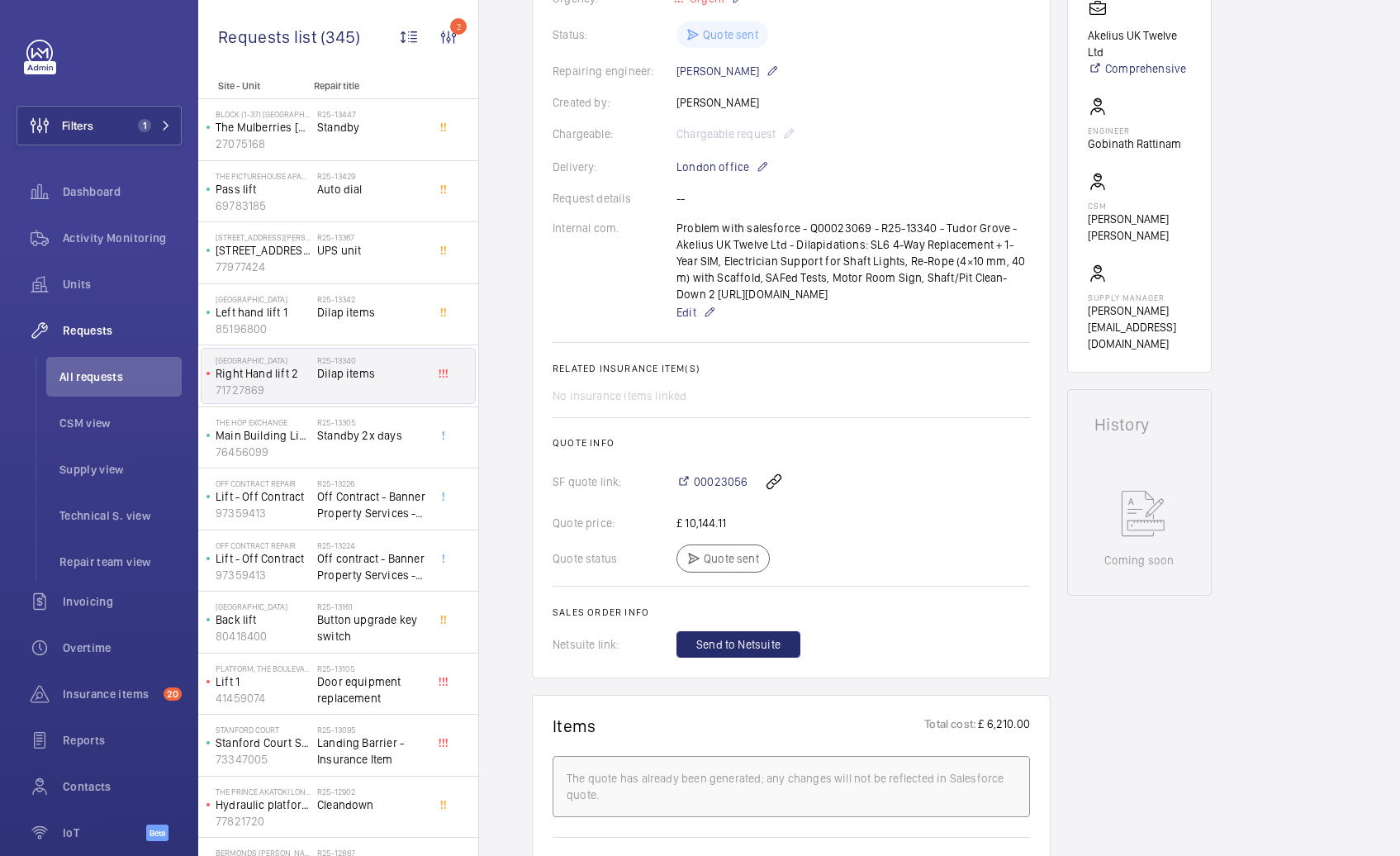
click at [677, 235] on div "Problem with salesforce - Q00023069 - R25-13340 - Tudor Grove - Akelius UK Twel…" at bounding box center [853, 271] width 354 height 102
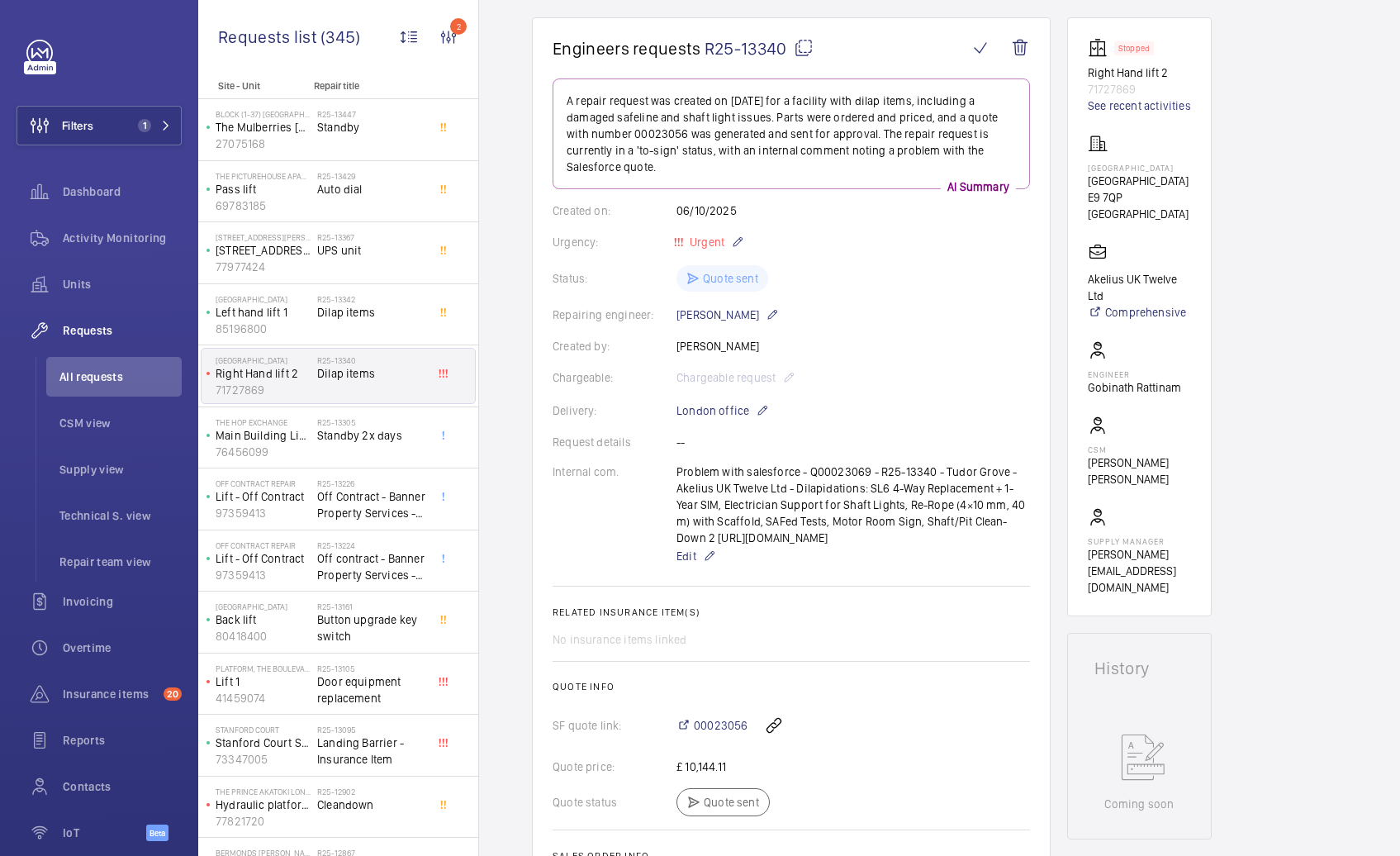
scroll to position [148, 0]
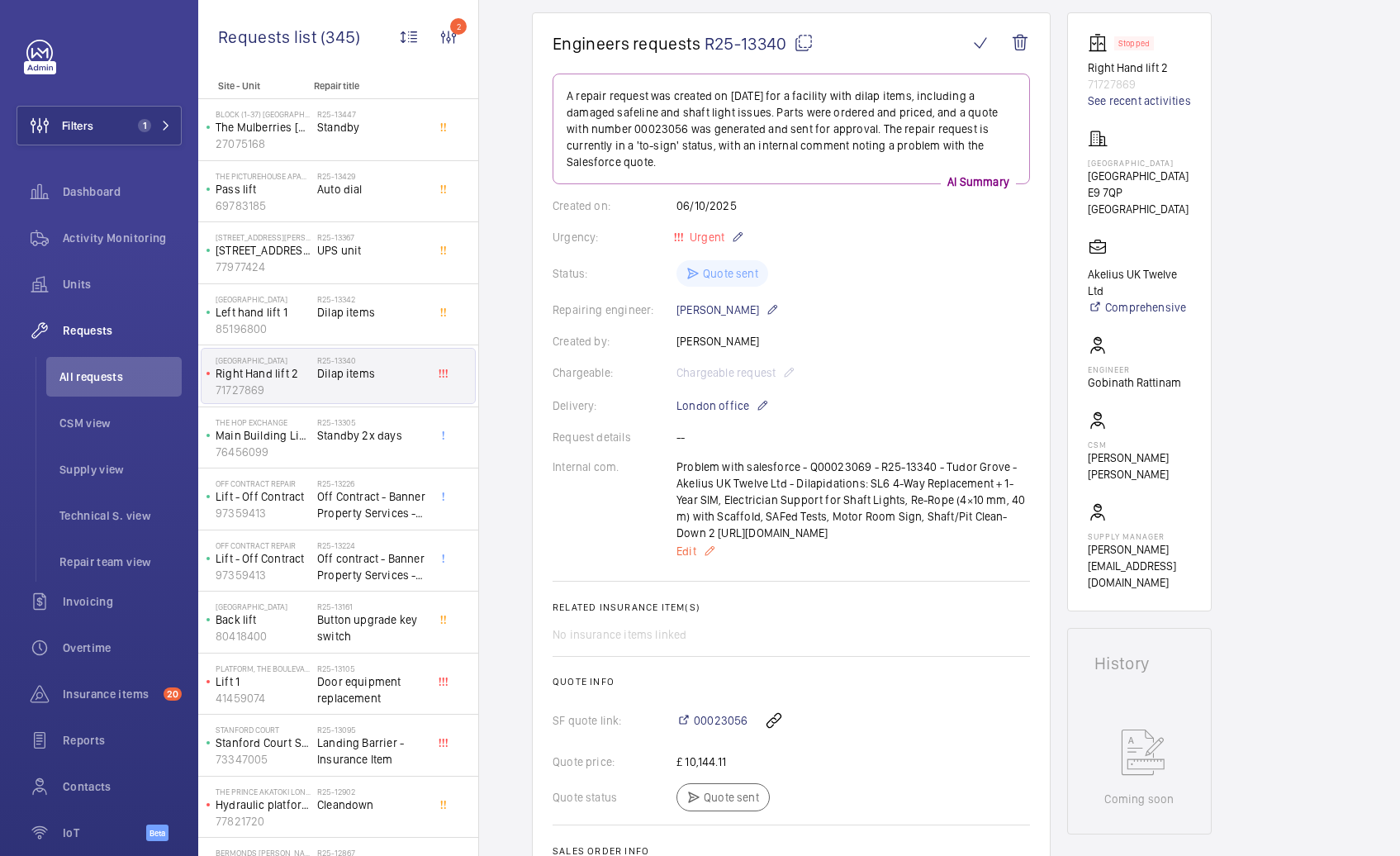
click at [704, 552] on mat-icon at bounding box center [709, 551] width 13 height 20
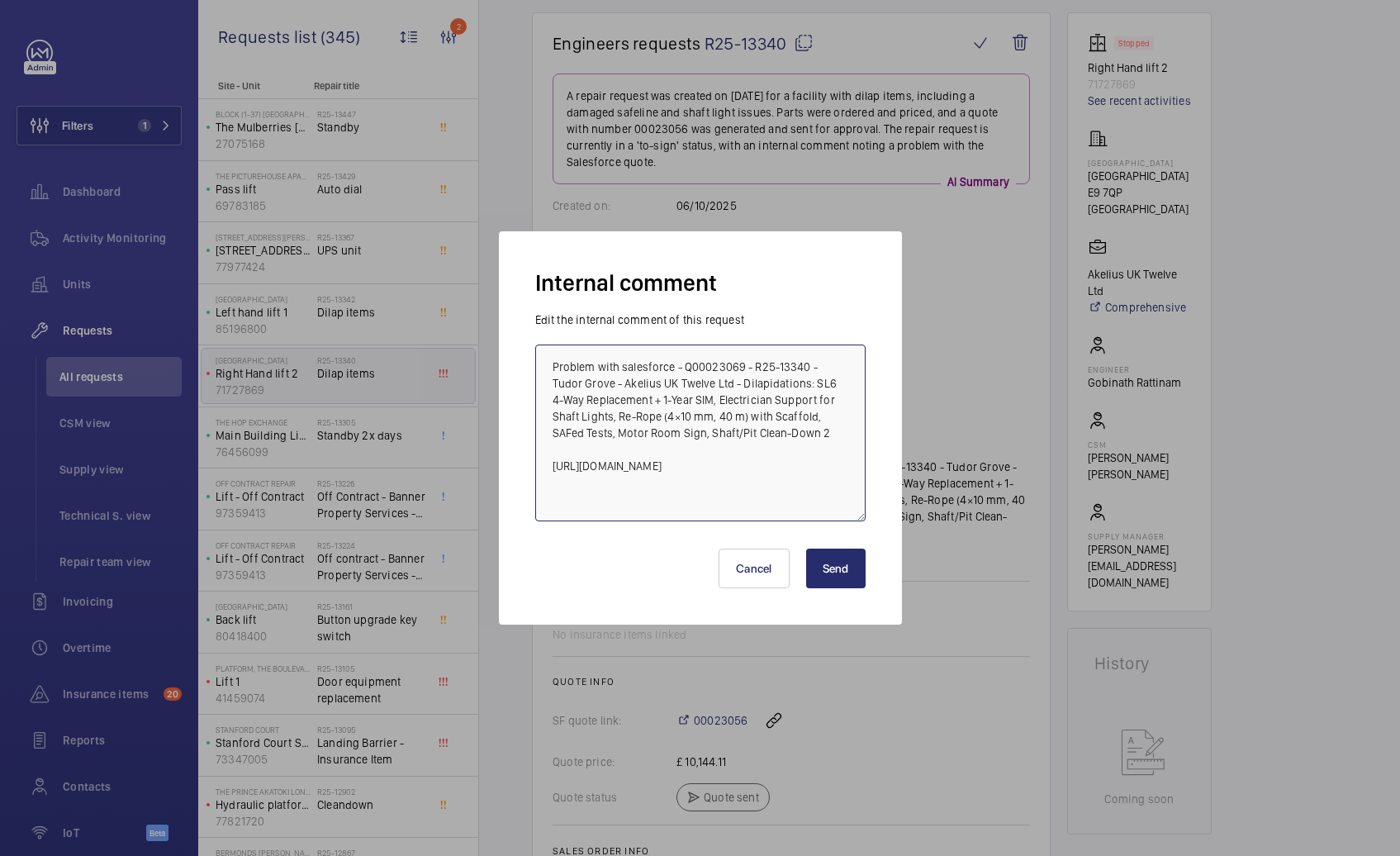
click at [675, 460] on textarea "Problem with salesforce - Q00023069 - R25-13340 - Tudor Grove - Akelius UK Twel…" at bounding box center [700, 433] width 330 height 177
drag, startPoint x: 725, startPoint y: 480, endPoint x: 475, endPoint y: 343, distance: 285.1
click at [475, 343] on div "Internal comment Edit the internal comment of this request Problem with salesfo…" at bounding box center [700, 428] width 1400 height 856
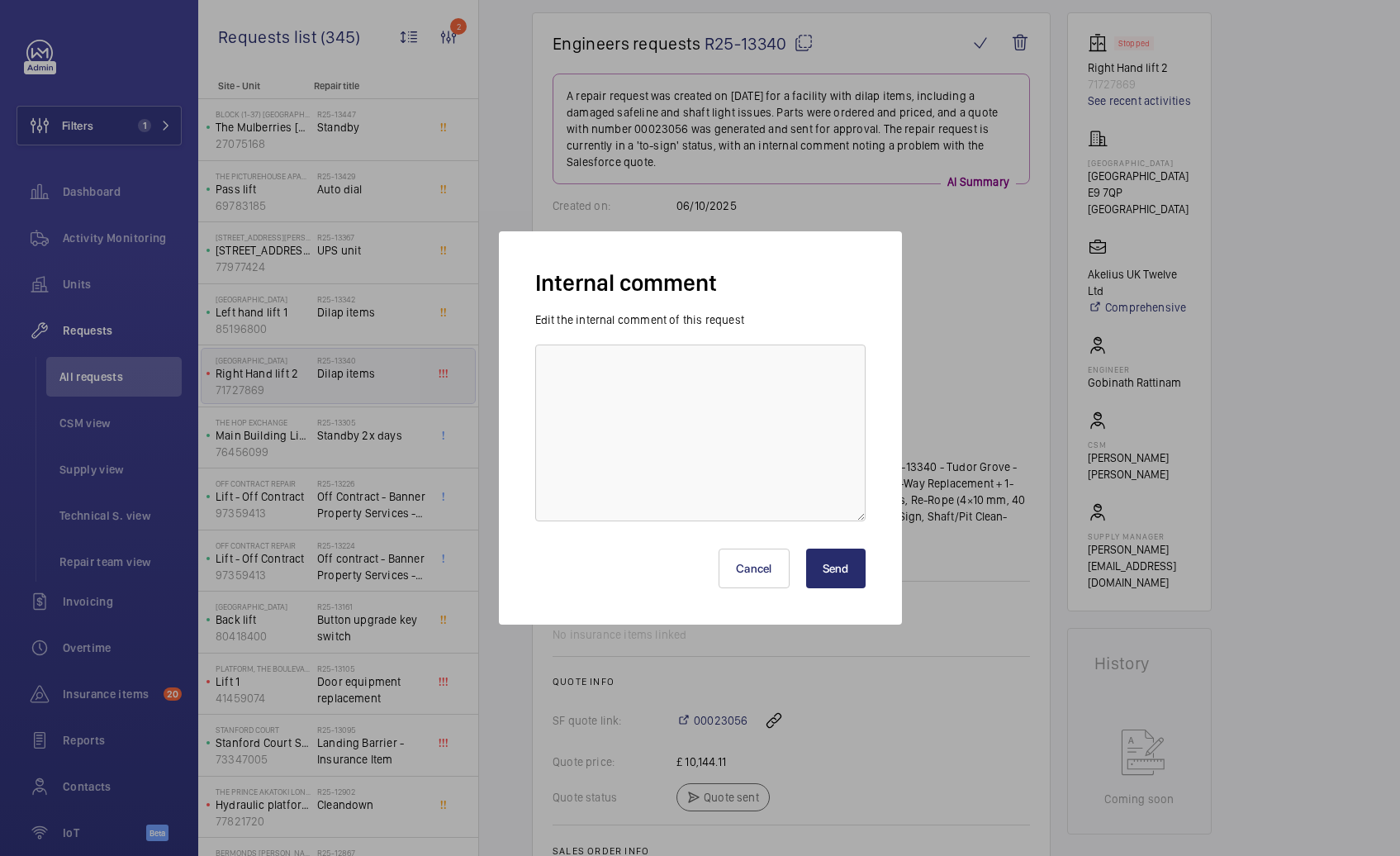
click at [849, 574] on button "Send" at bounding box center [835, 568] width 60 height 39
